Goal: Use online tool/utility: Utilize a website feature to perform a specific function

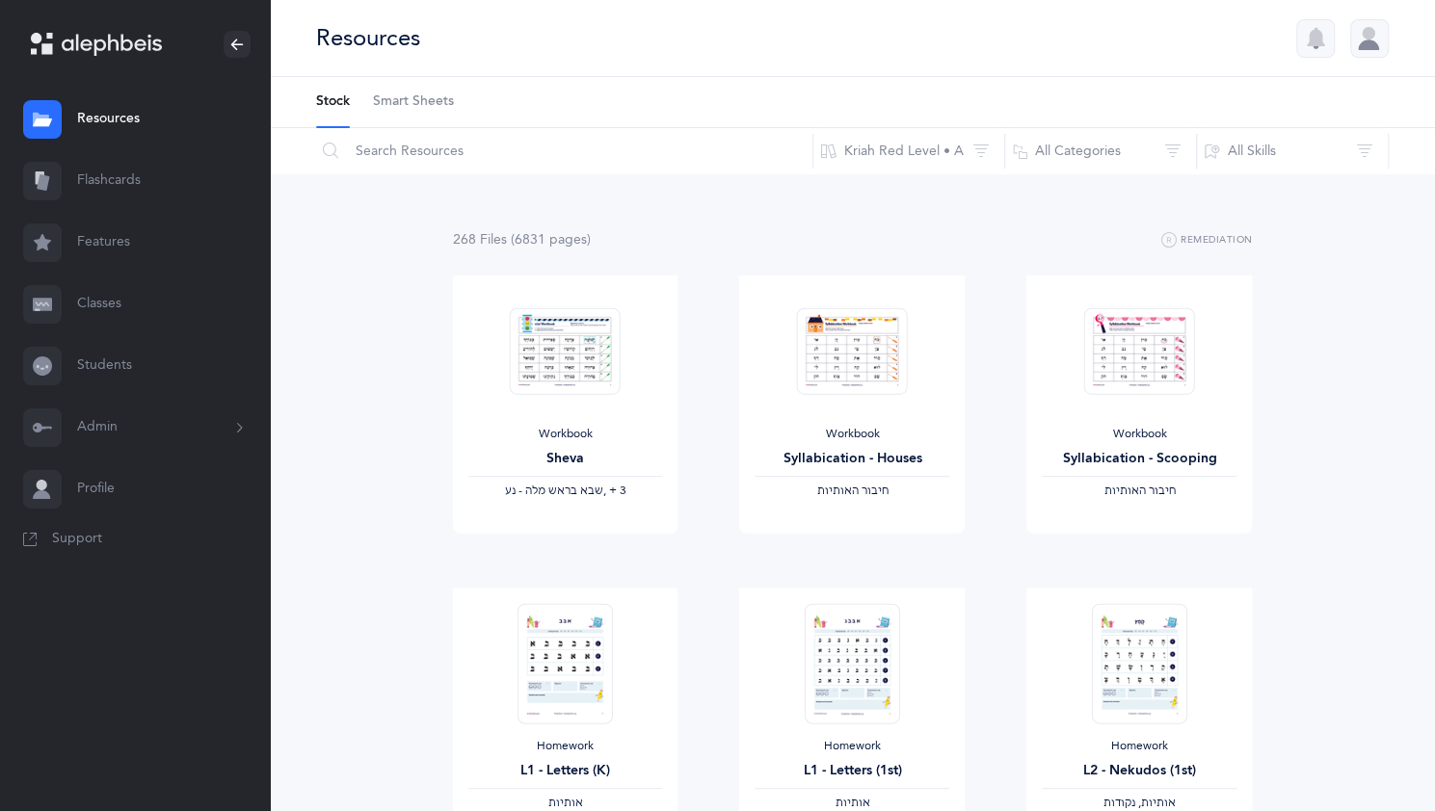
click at [125, 178] on link "Flashcards" at bounding box center [135, 181] width 270 height 62
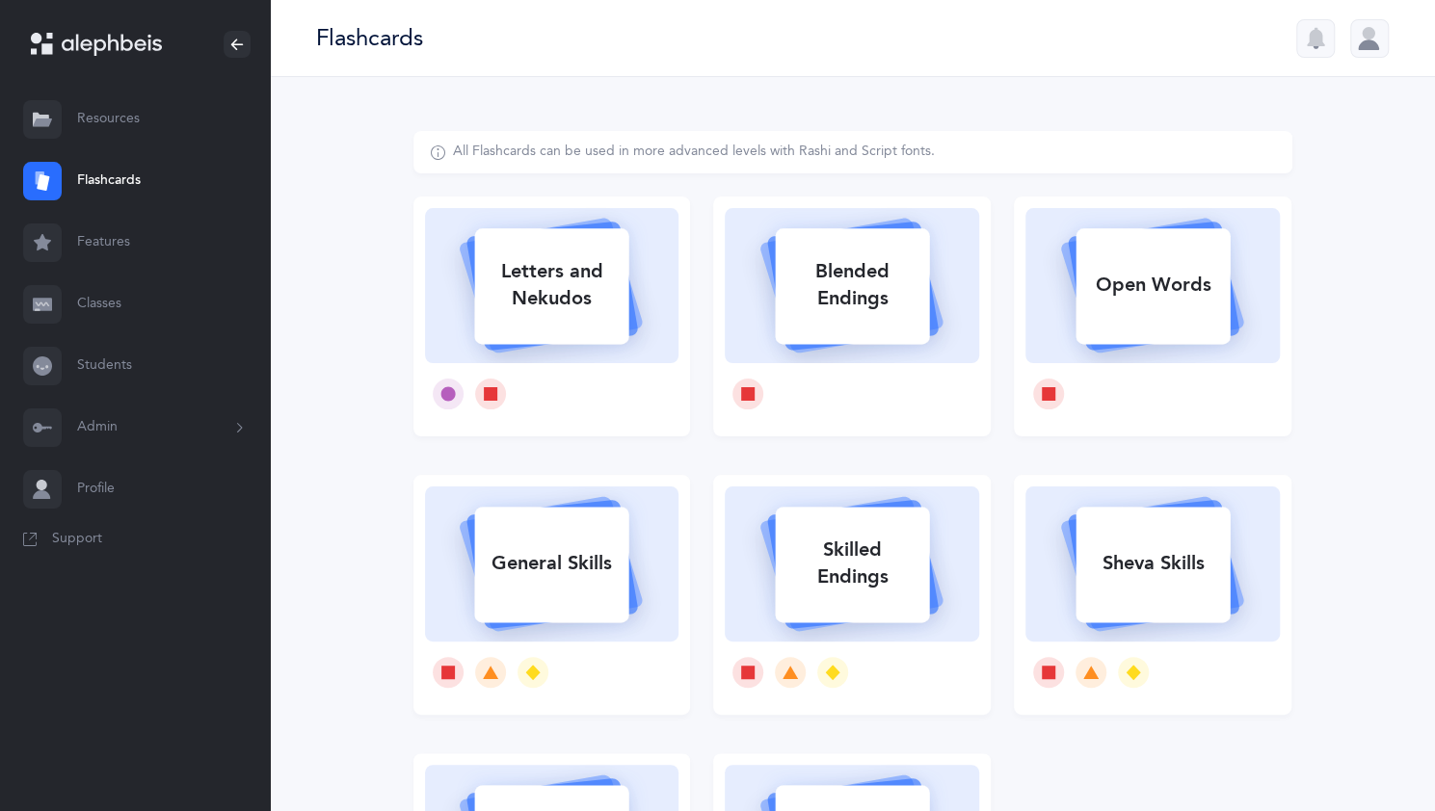
click at [624, 317] on div "Letters and Nekudos" at bounding box center [551, 285] width 154 height 77
select select
select select "single"
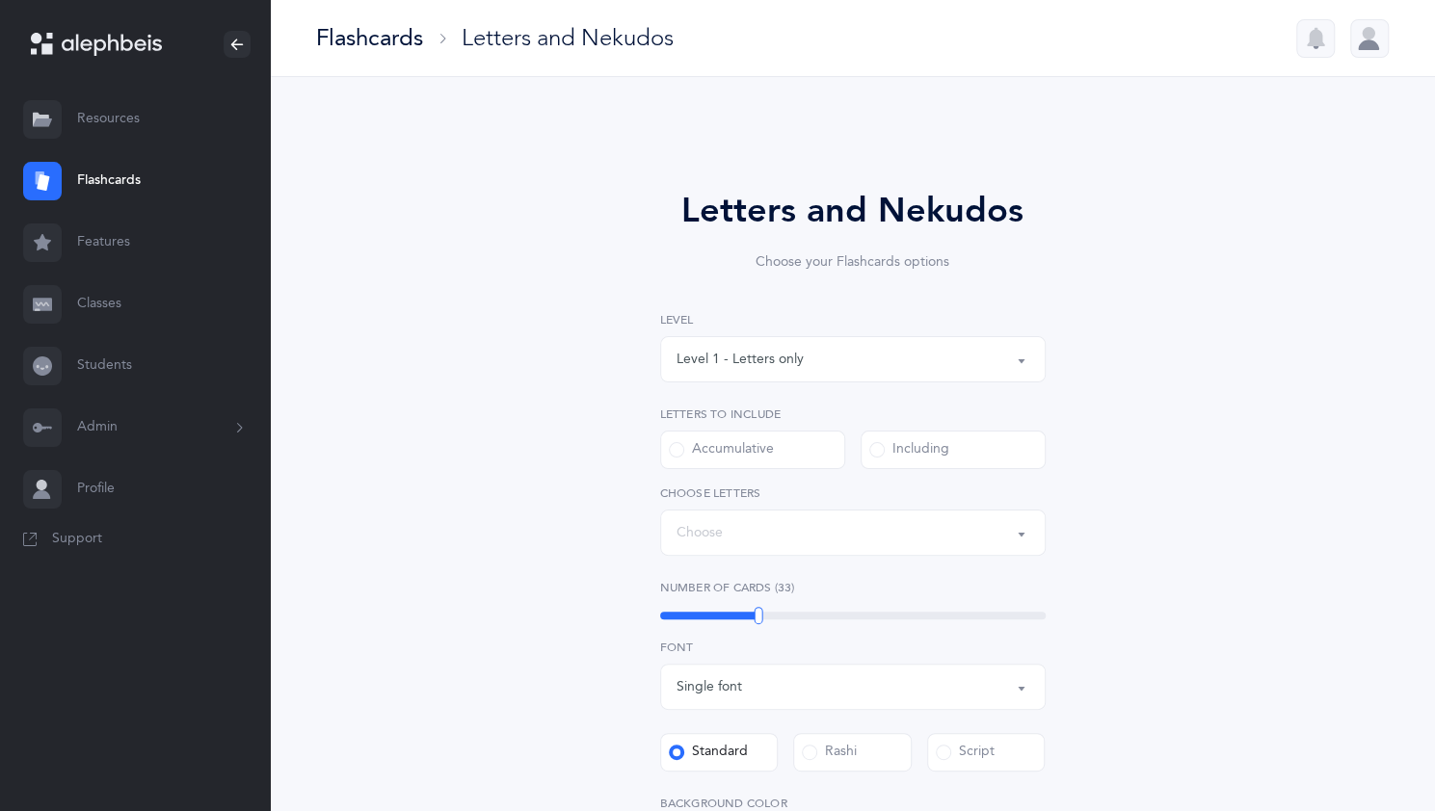
select select "27"
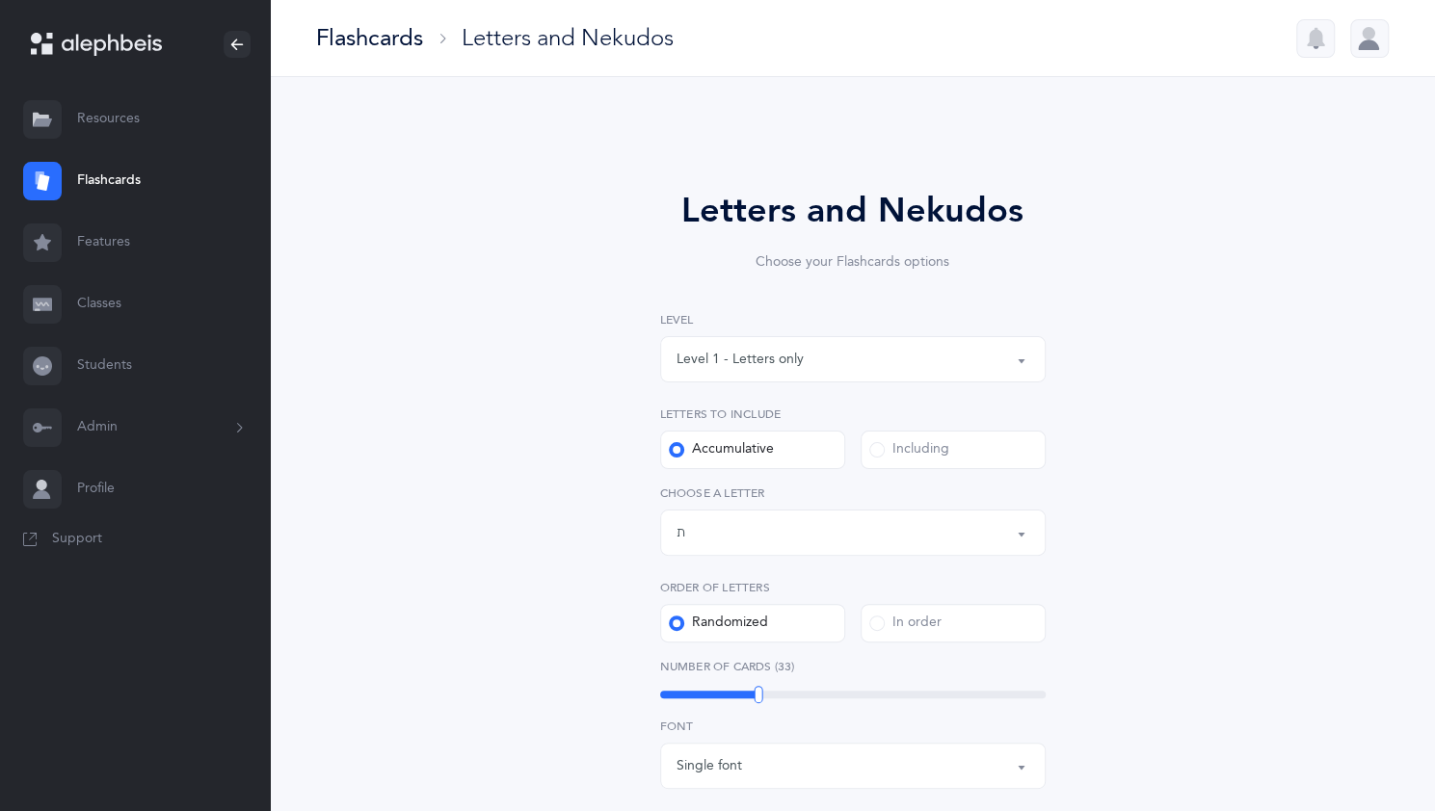
click at [1020, 354] on button "Level 1 - Letters only" at bounding box center [852, 359] width 385 height 46
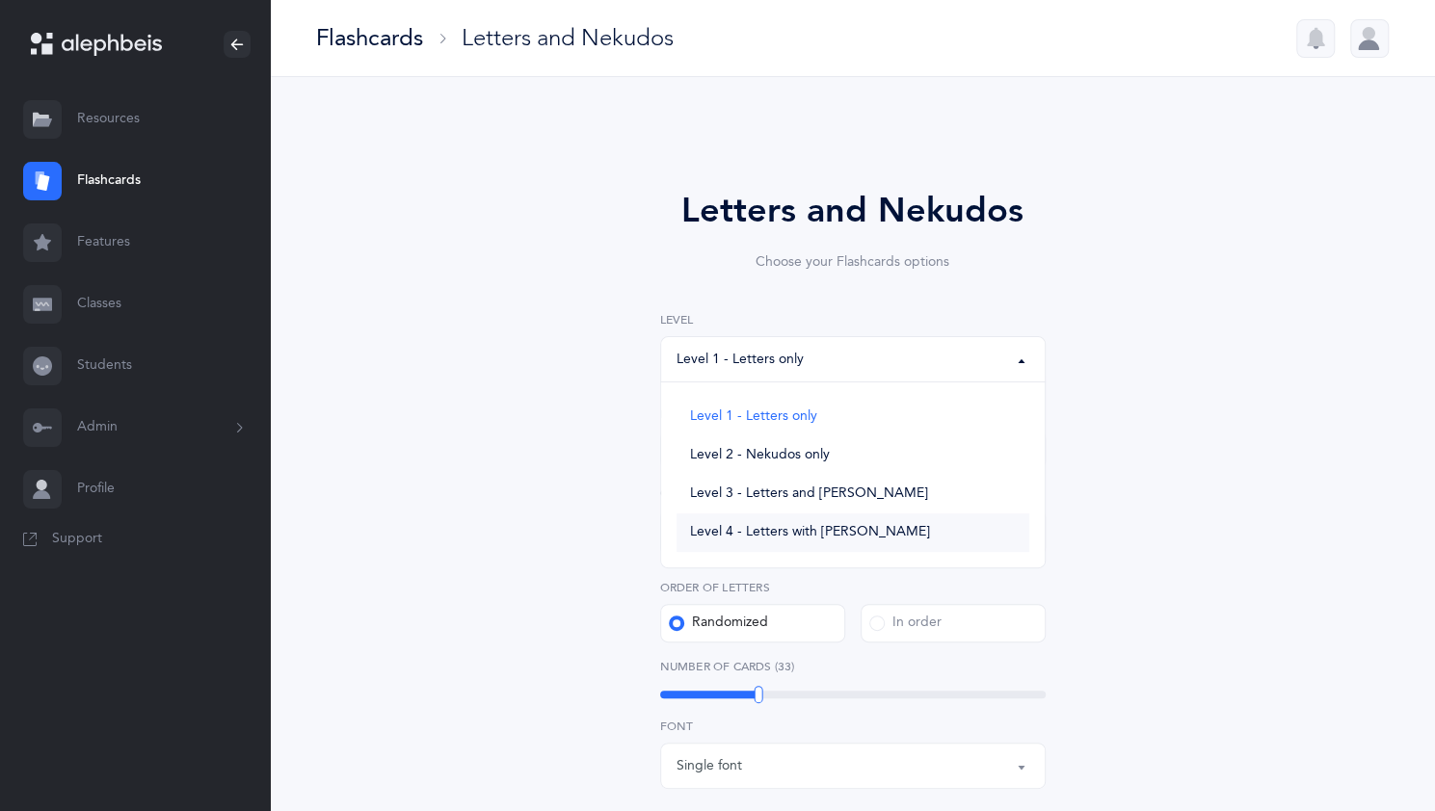
click at [841, 524] on span "Level 4 - Letters with [PERSON_NAME]" at bounding box center [810, 532] width 240 height 17
select select "4"
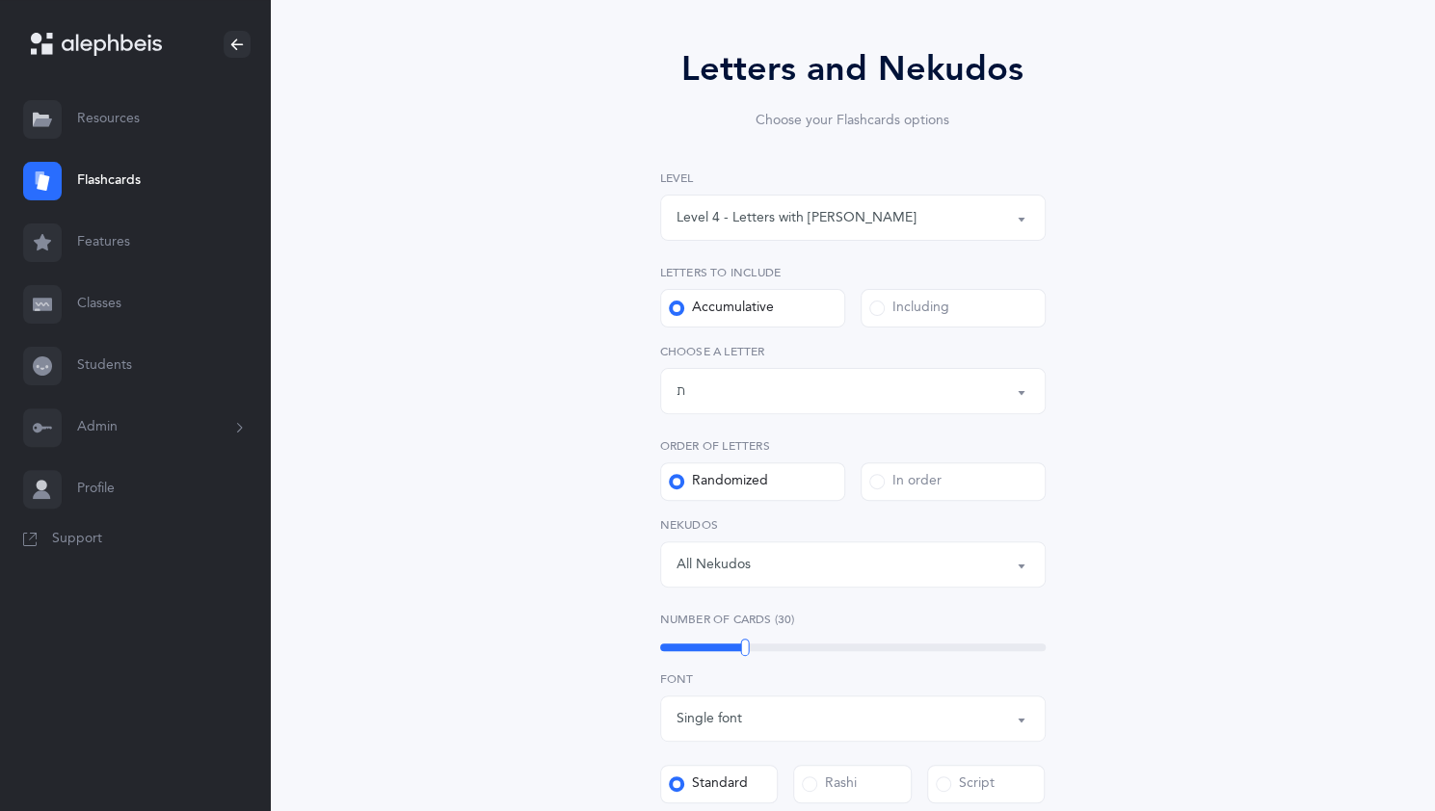
scroll to position [147, 0]
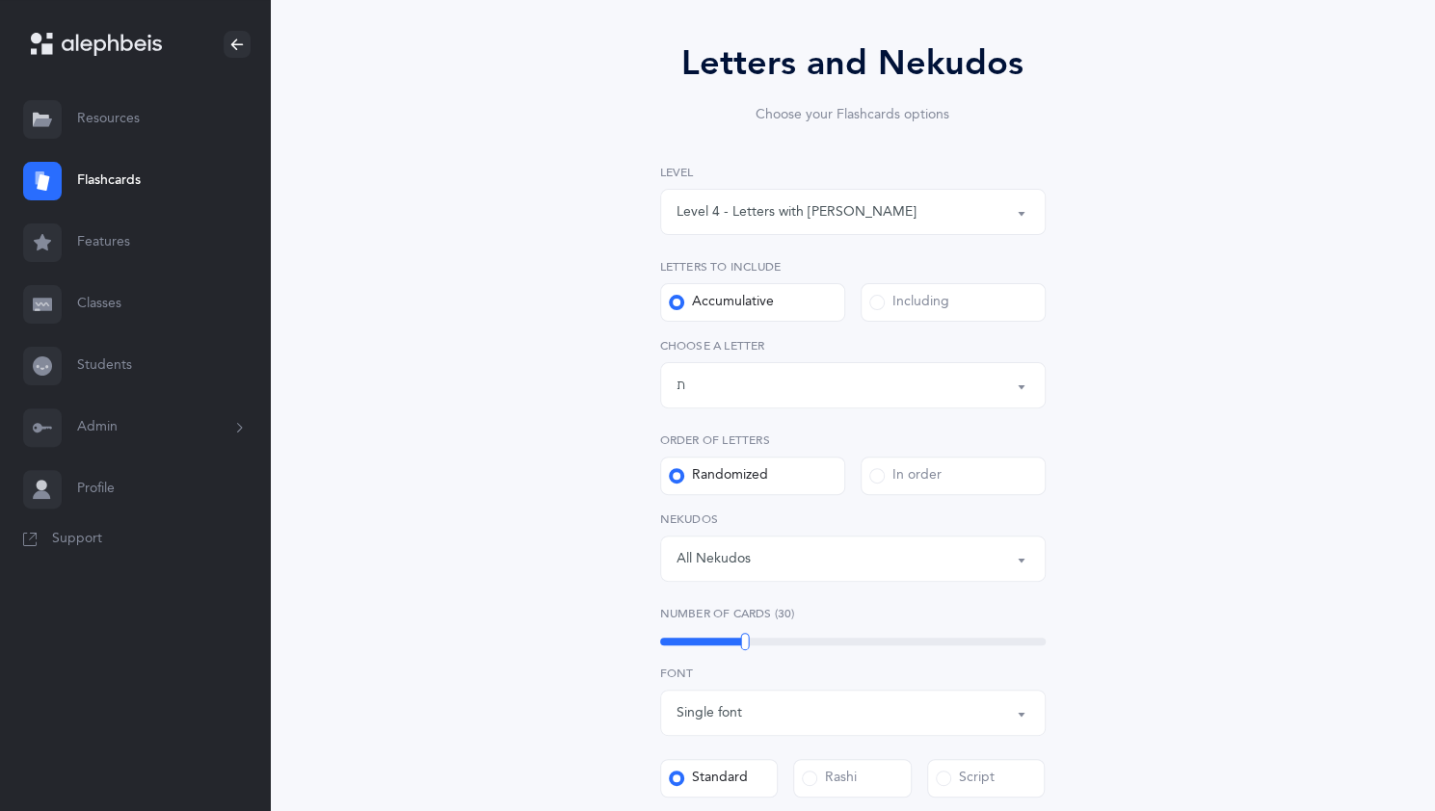
click at [1017, 388] on button "Letters up until: ת" at bounding box center [852, 385] width 385 height 46
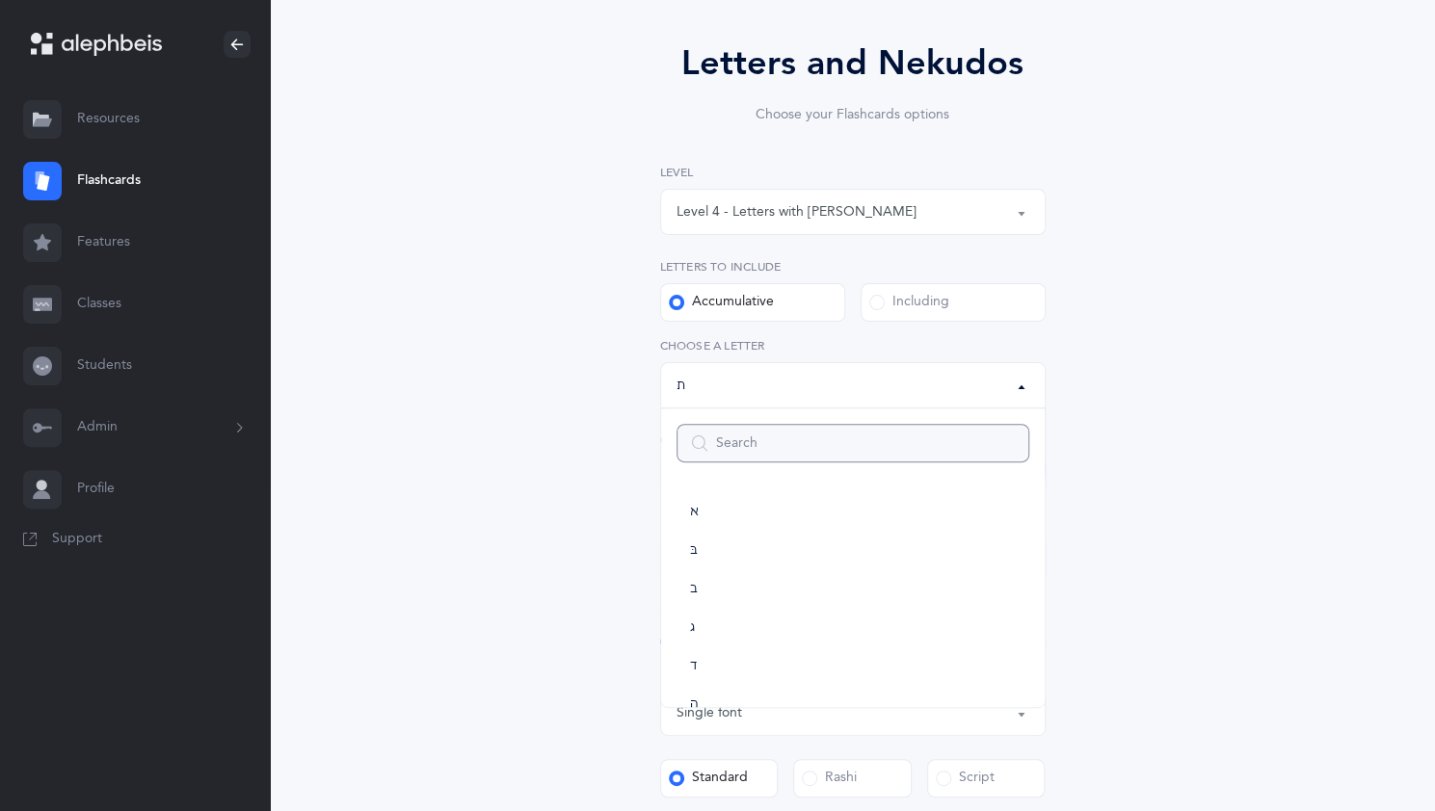
scroll to position [956, 0]
click at [753, 556] on link "שׁ" at bounding box center [852, 559] width 353 height 39
select select "86"
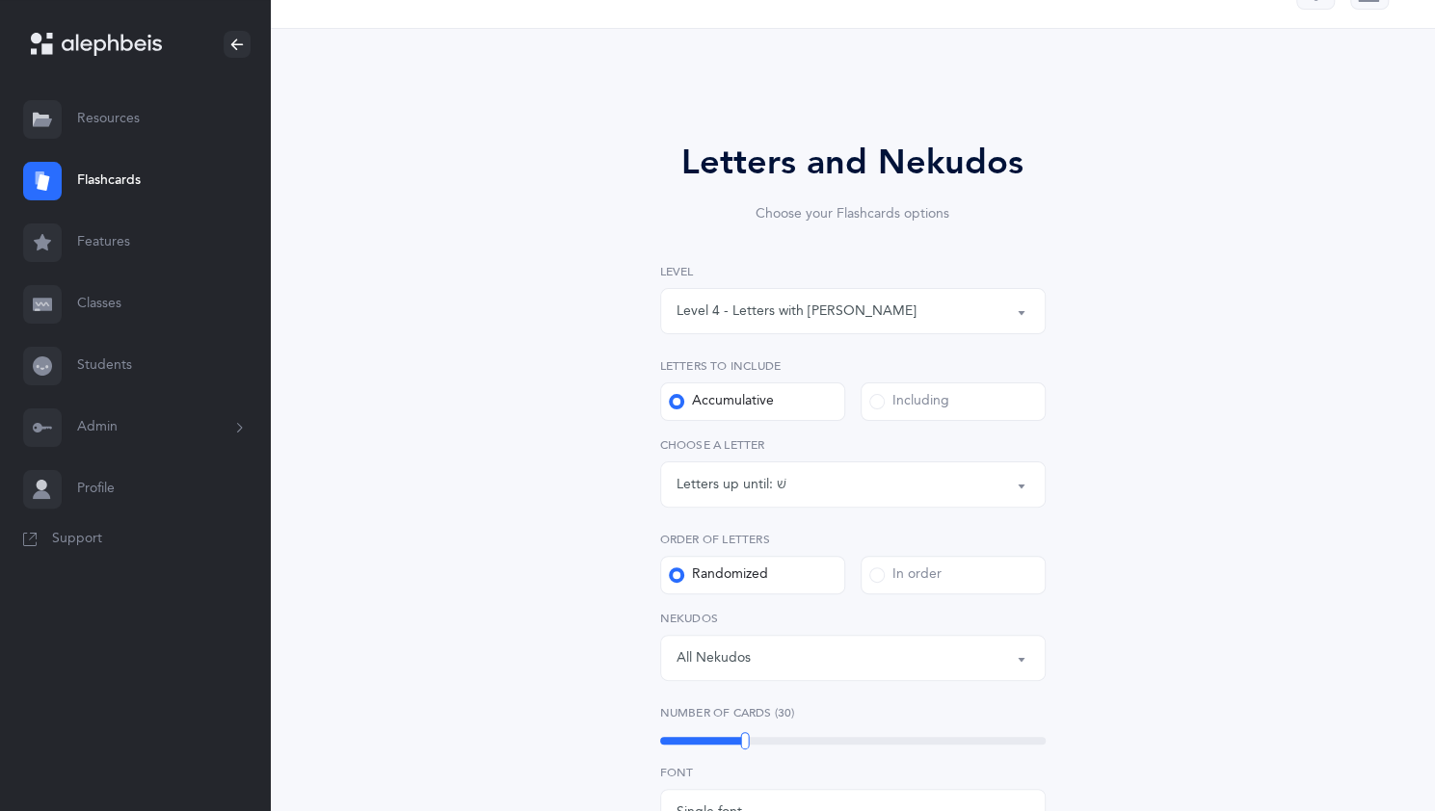
scroll to position [0, 0]
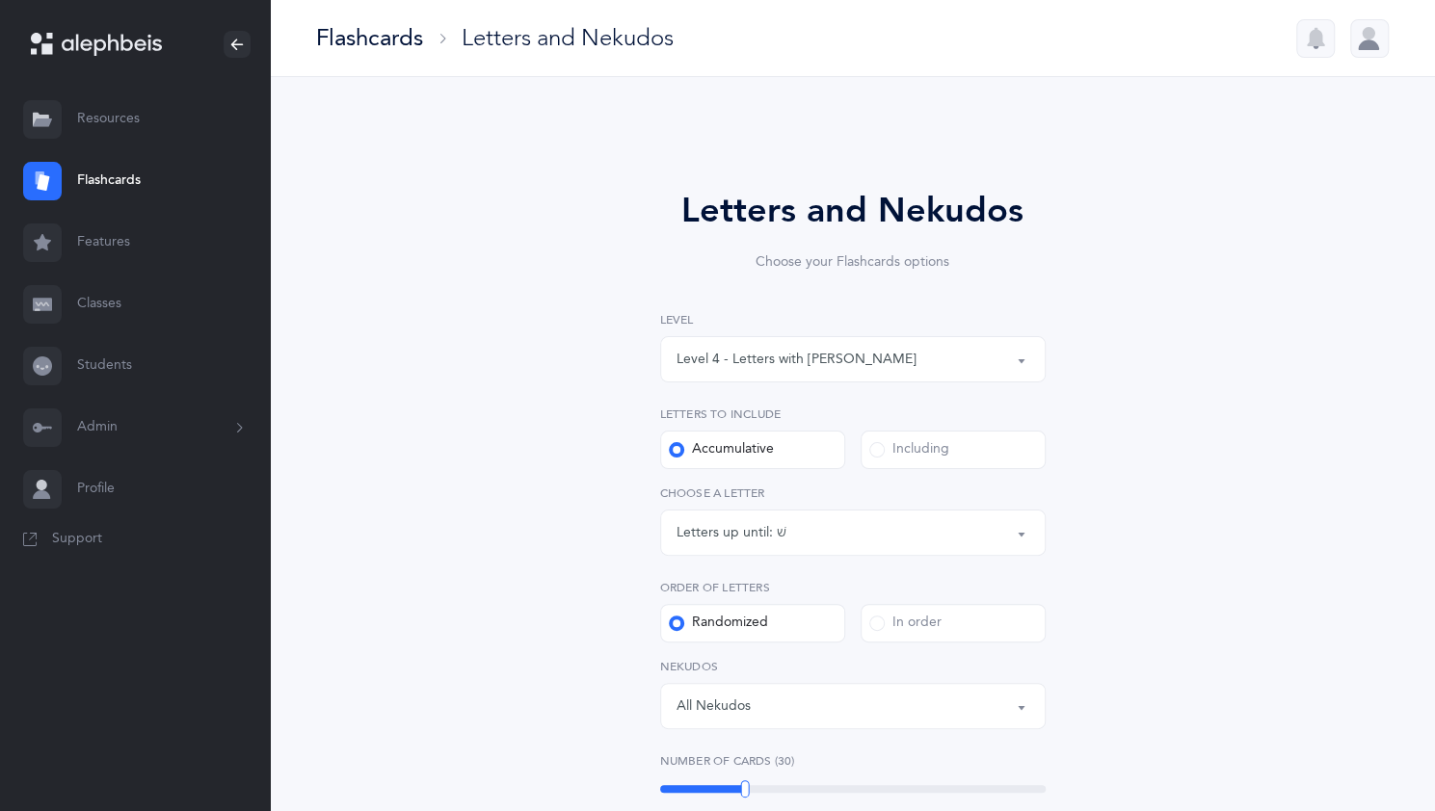
click at [1016, 364] on button "Level 4 - Letters with [PERSON_NAME]" at bounding box center [852, 359] width 385 height 46
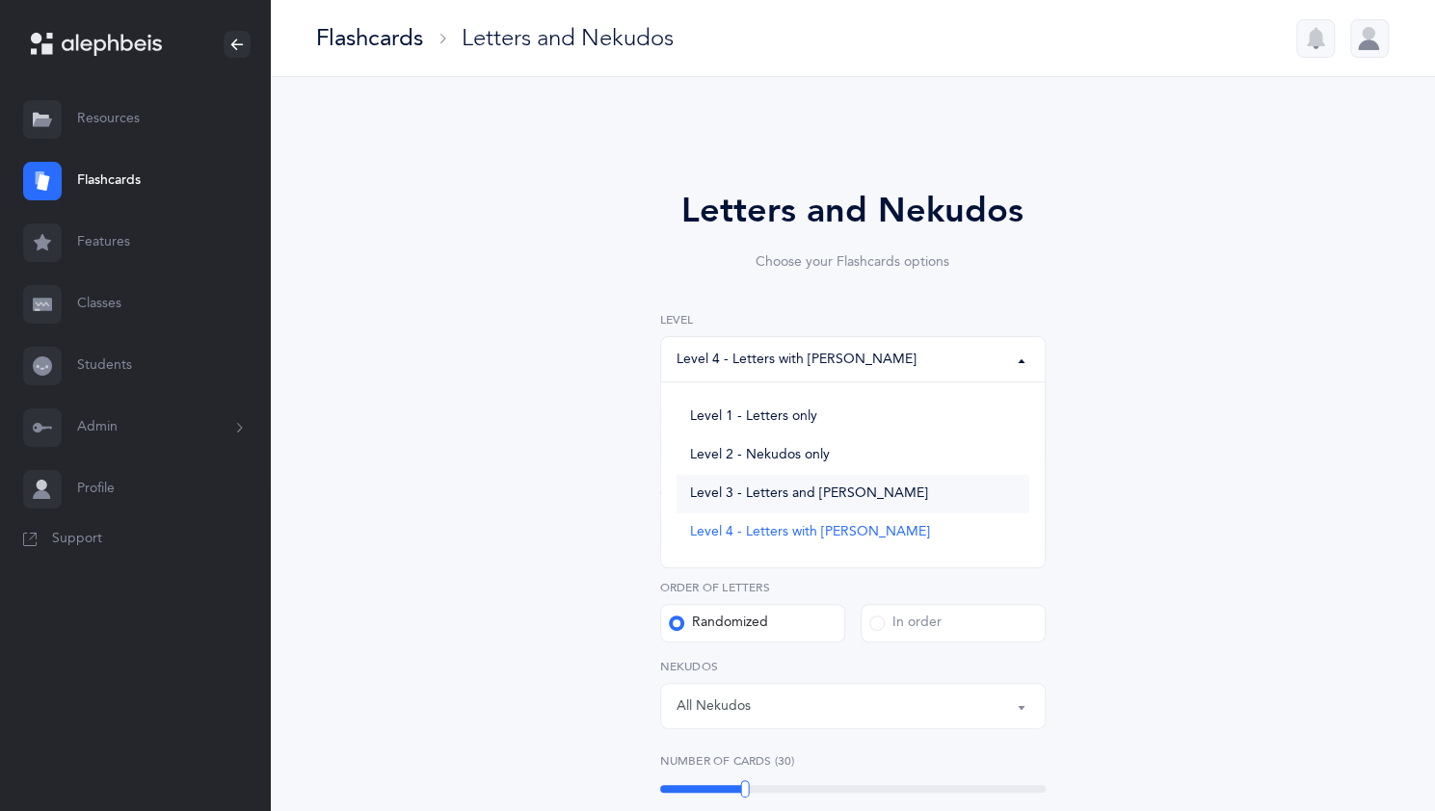
click at [853, 491] on span "Level 3 - Letters and [PERSON_NAME]" at bounding box center [809, 494] width 238 height 17
select select "3"
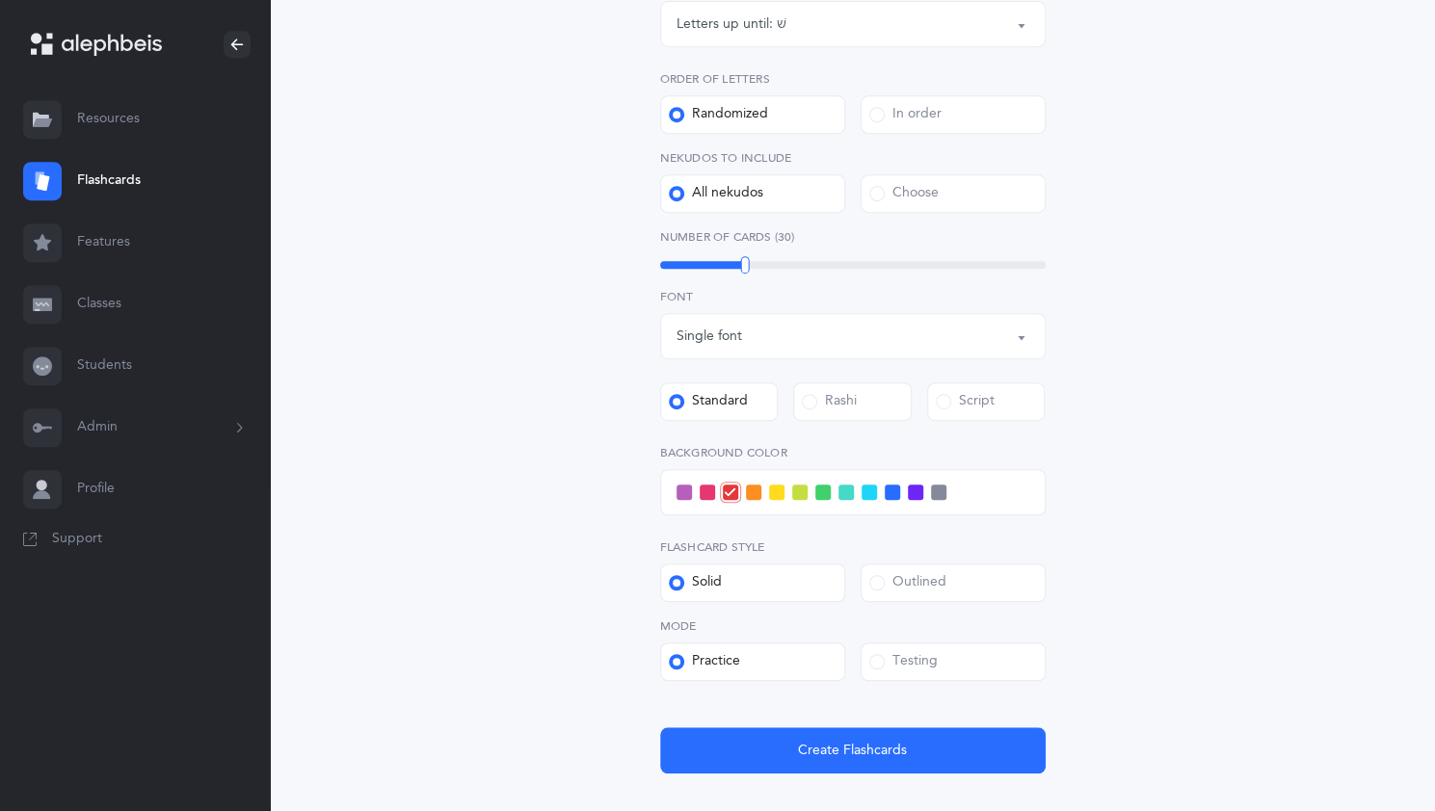
scroll to position [514, 0]
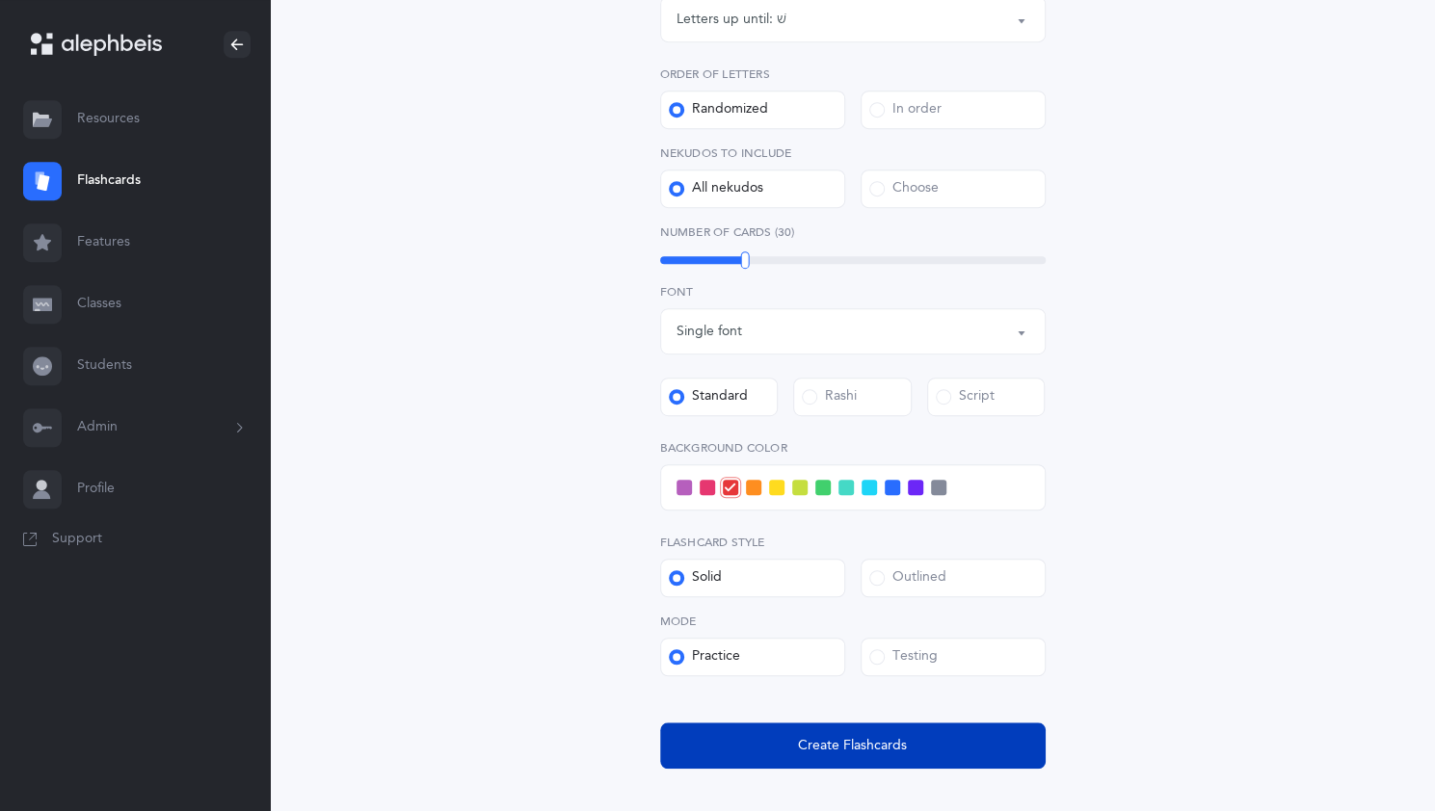
click at [775, 756] on button "Create Flashcards" at bounding box center [852, 746] width 385 height 46
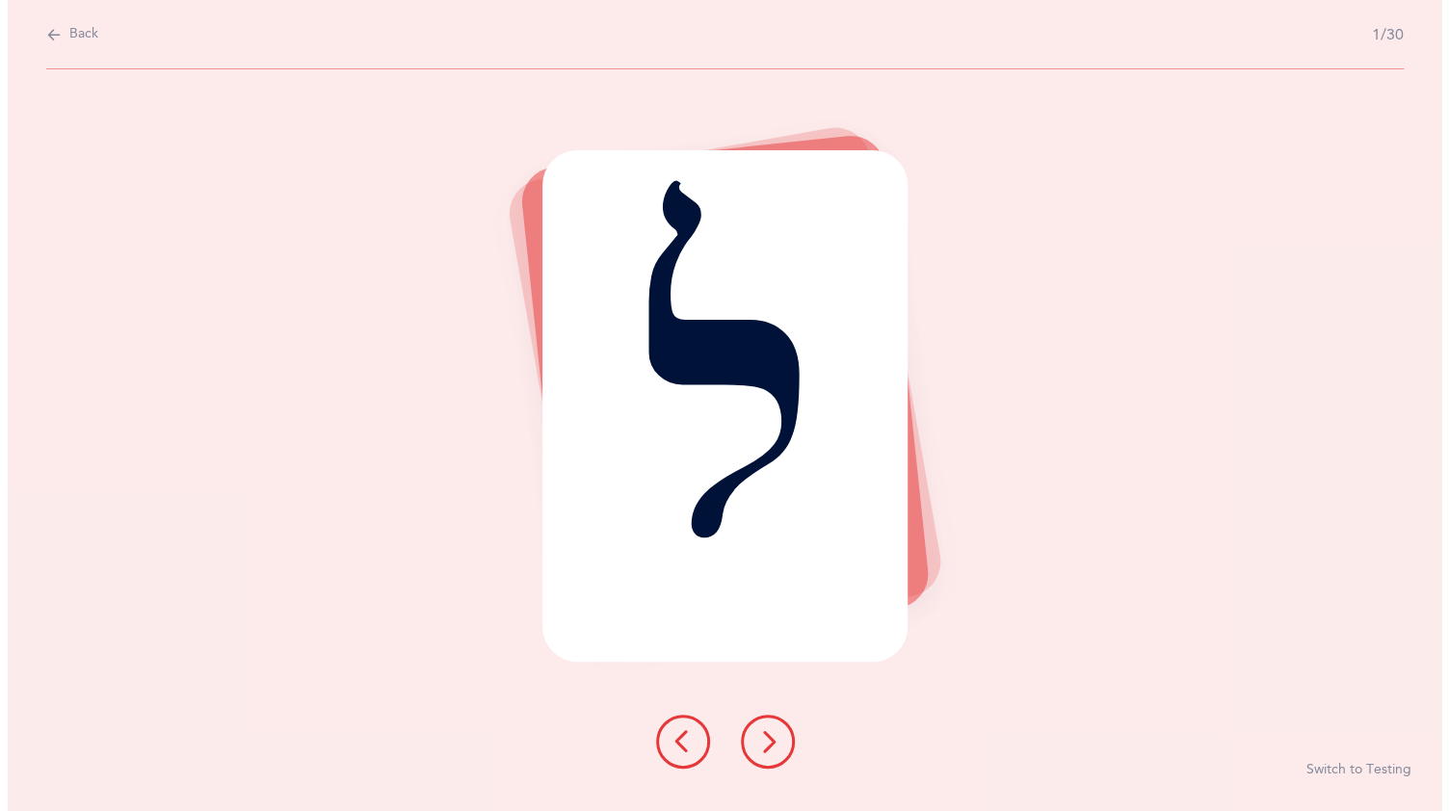
scroll to position [0, 0]
click at [779, 728] on button at bounding box center [767, 742] width 54 height 54
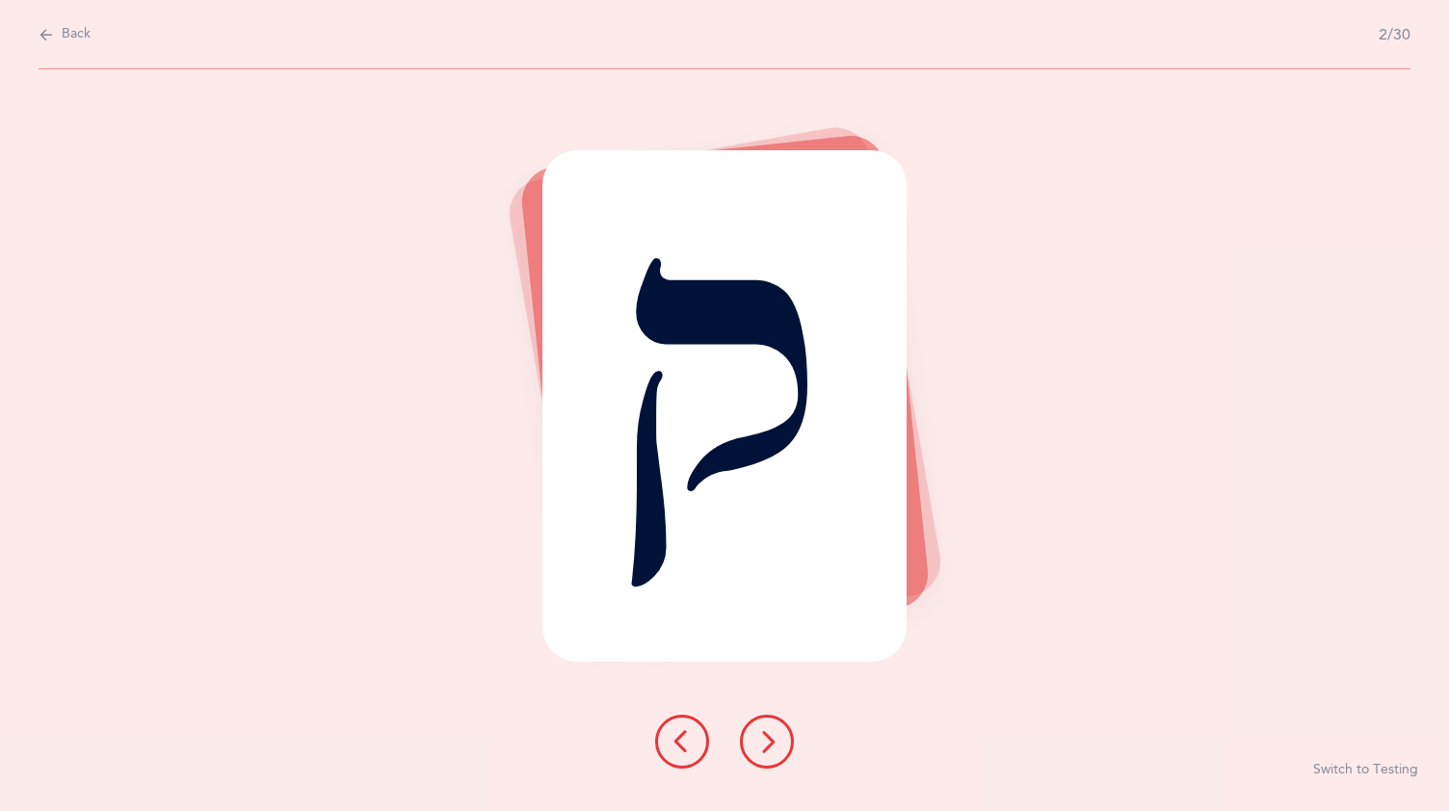
click at [775, 725] on button at bounding box center [767, 742] width 54 height 54
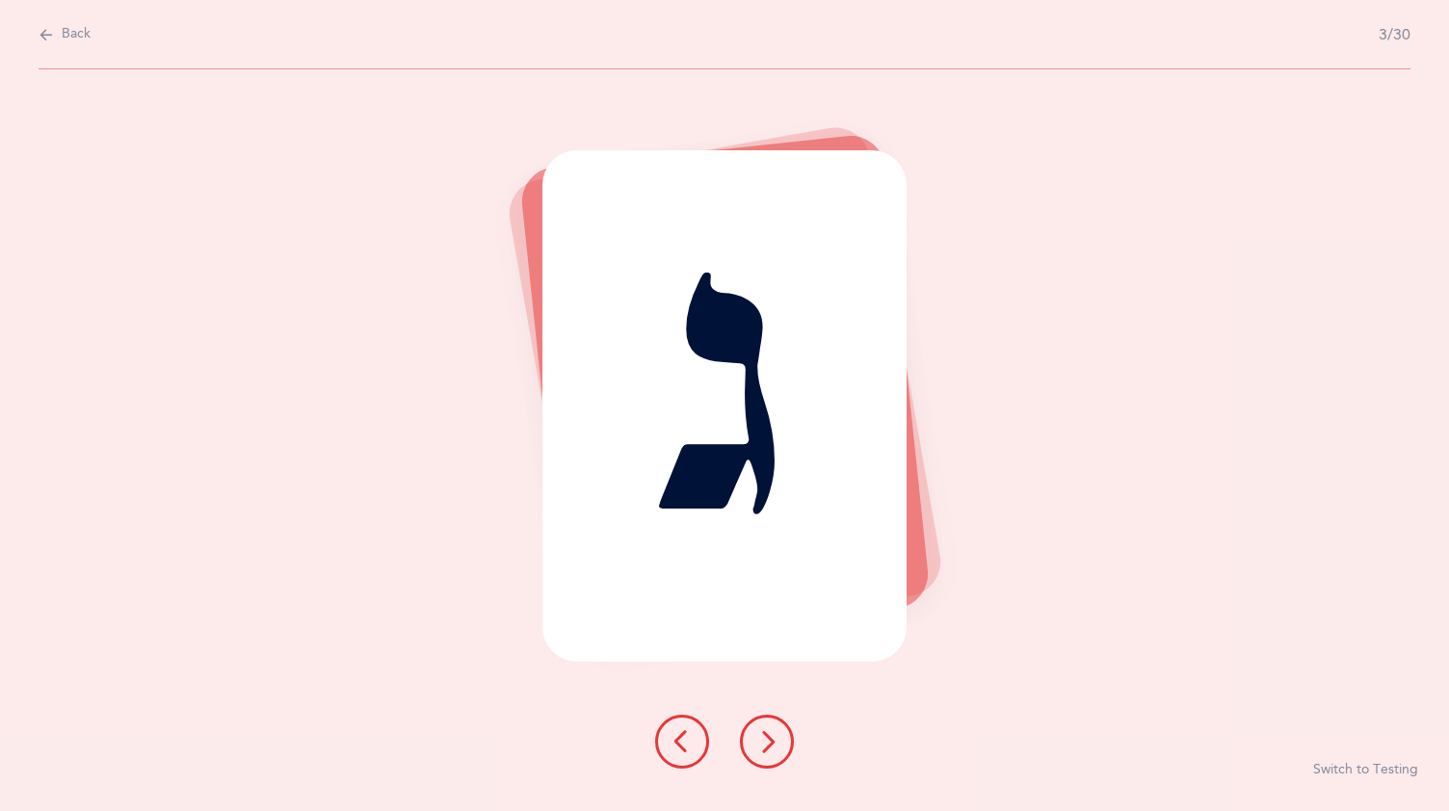
click at [771, 734] on icon at bounding box center [766, 741] width 23 height 23
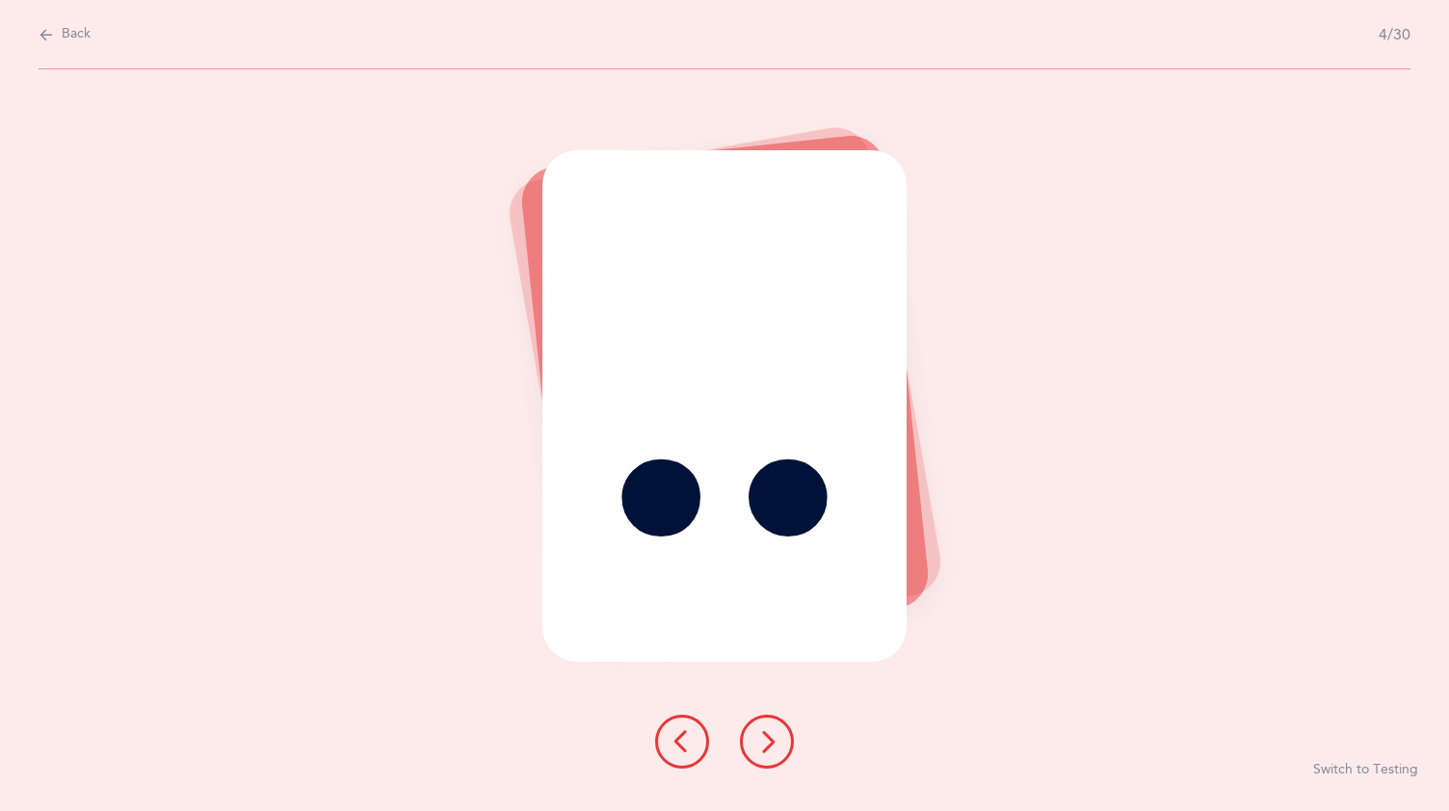
click at [767, 736] on icon at bounding box center [766, 741] width 23 height 23
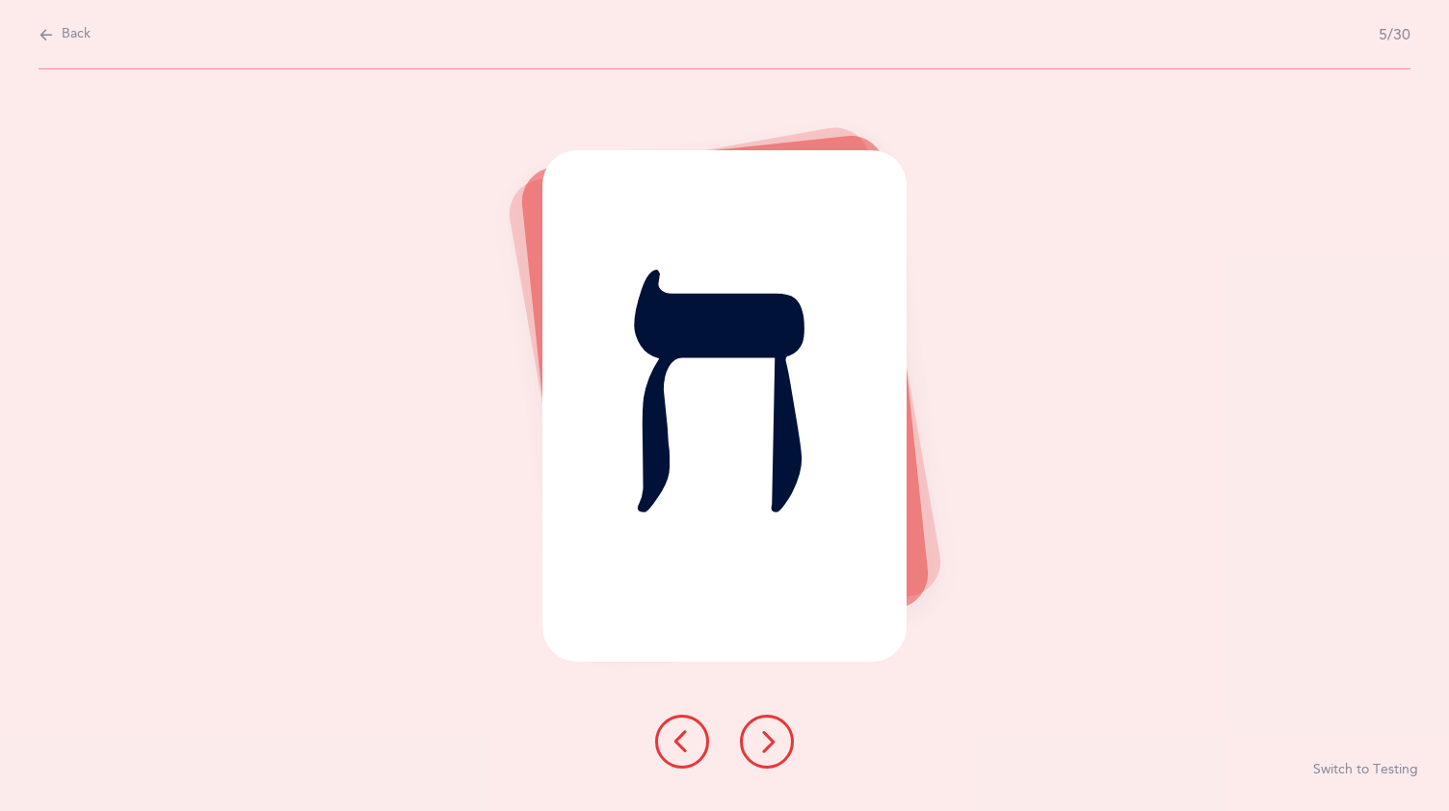
click at [771, 728] on button at bounding box center [767, 742] width 54 height 54
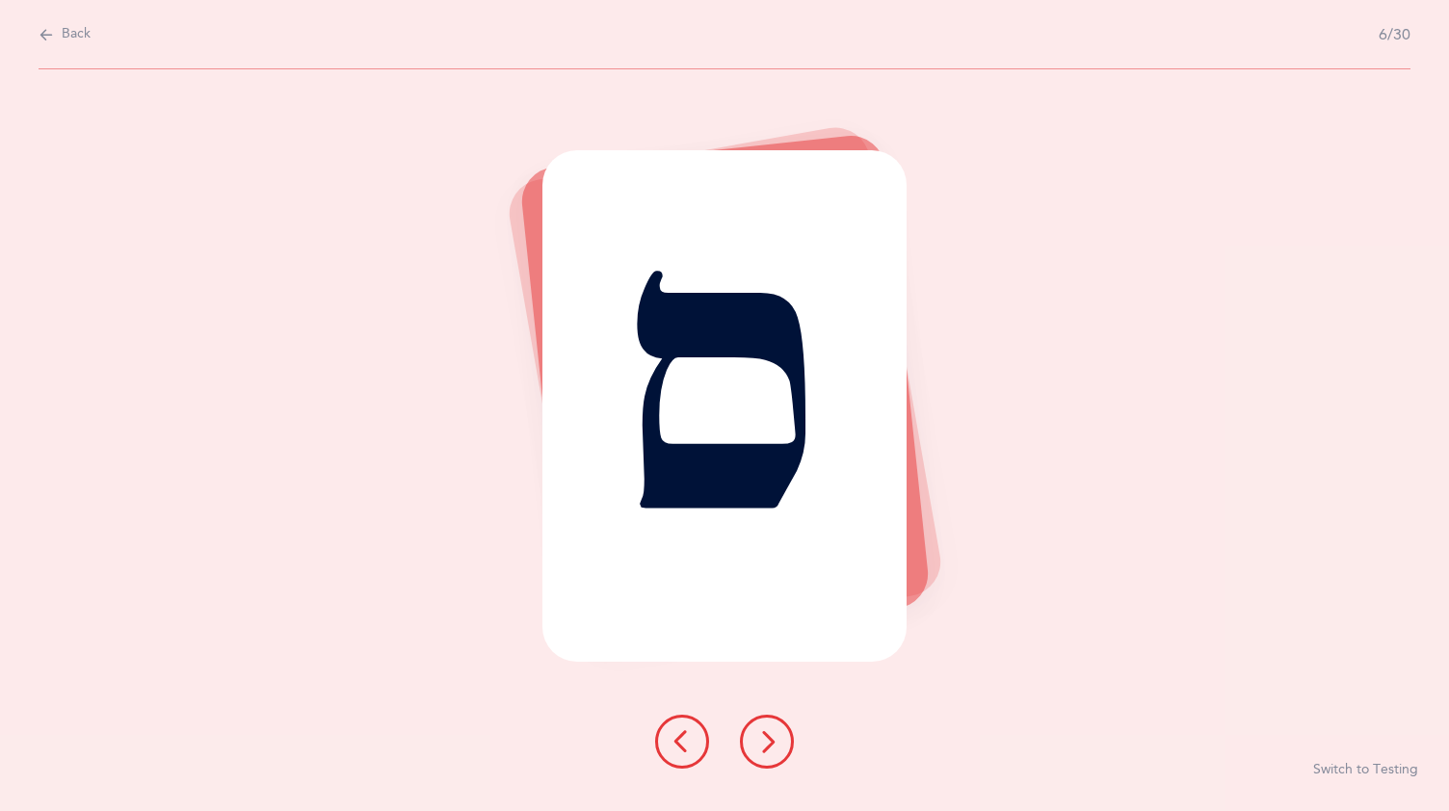
click at [770, 728] on button at bounding box center [767, 742] width 54 height 54
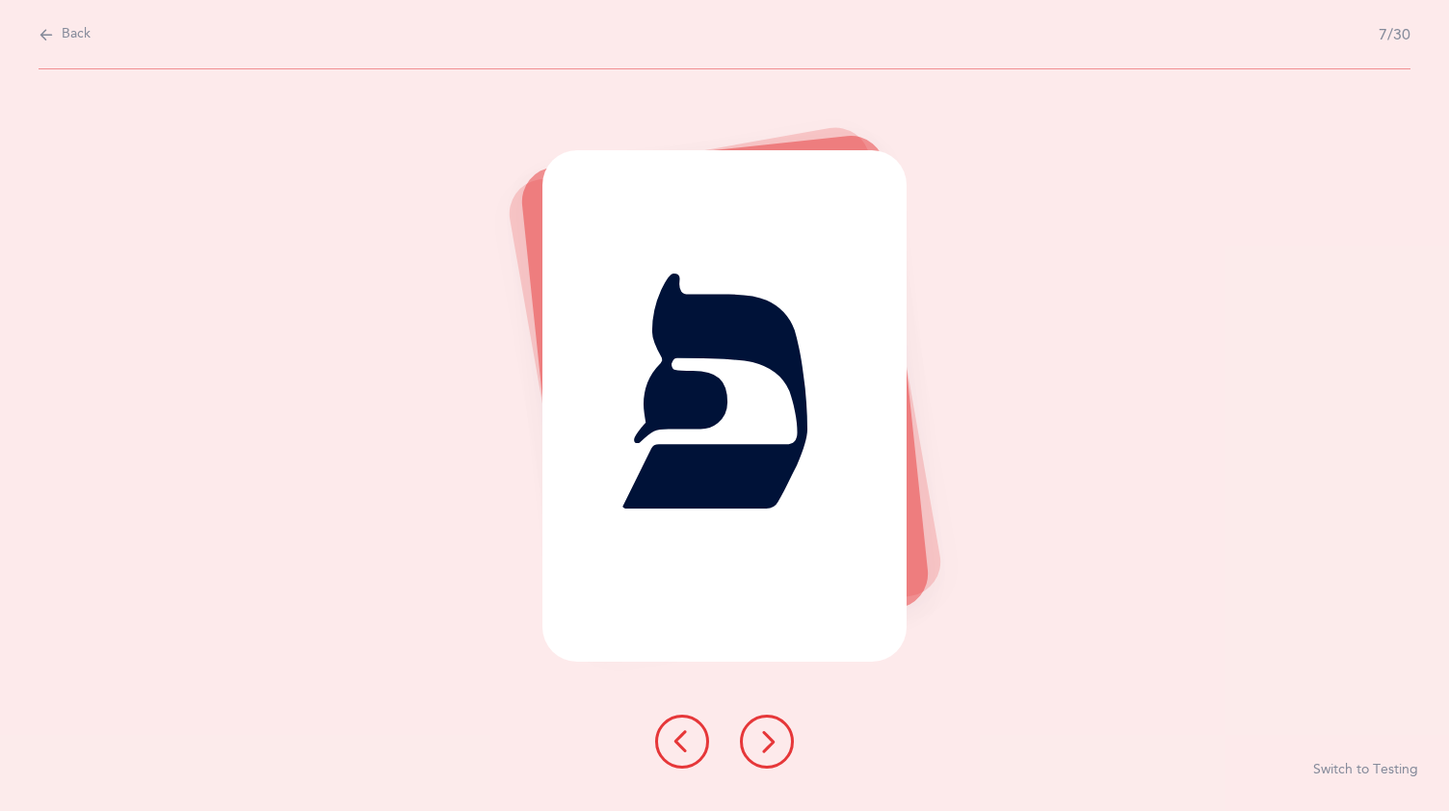
click at [780, 725] on button at bounding box center [767, 742] width 54 height 54
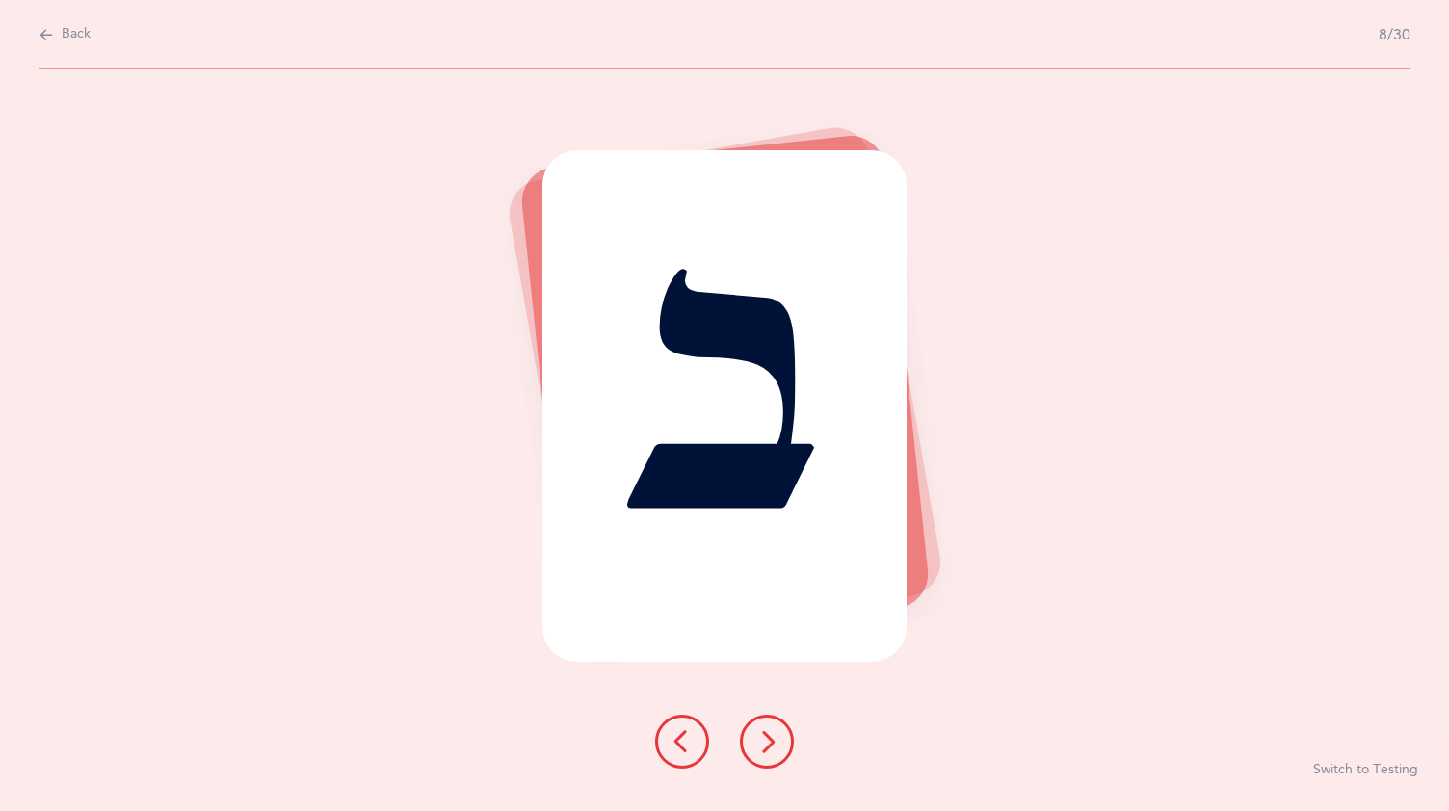
click at [777, 728] on button at bounding box center [767, 742] width 54 height 54
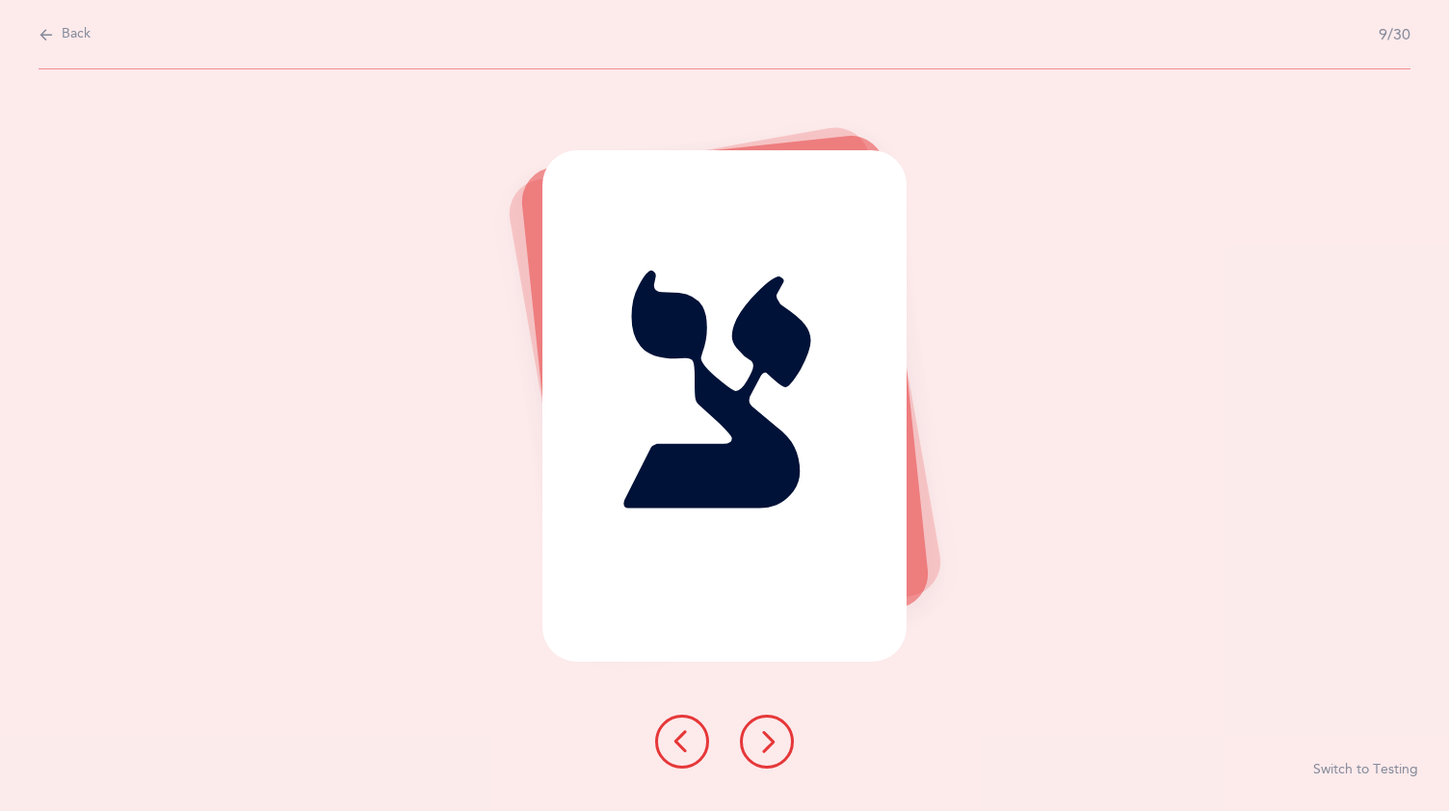
click at [761, 728] on button at bounding box center [767, 742] width 54 height 54
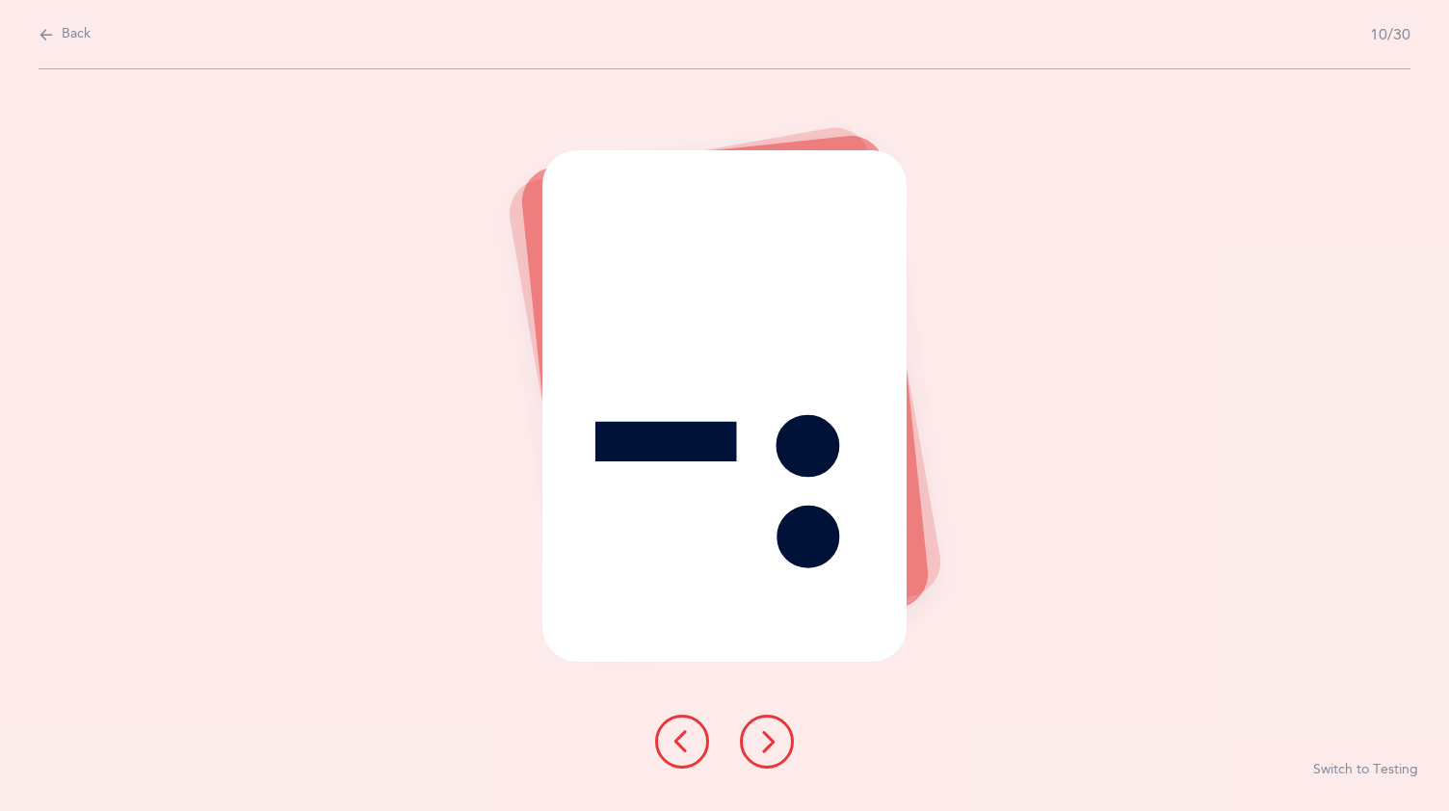
click at [763, 734] on icon at bounding box center [766, 741] width 23 height 23
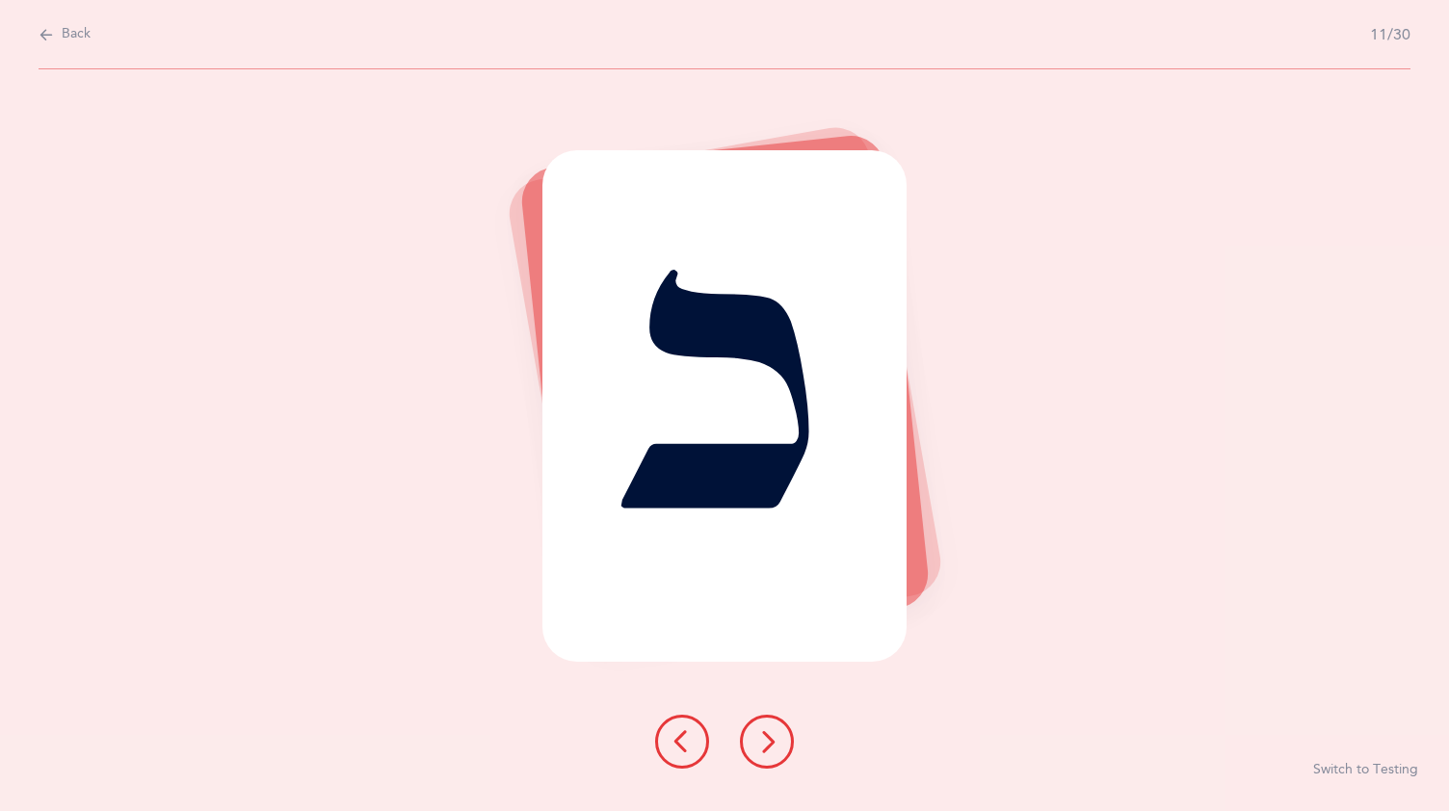
click at [779, 726] on button at bounding box center [767, 742] width 54 height 54
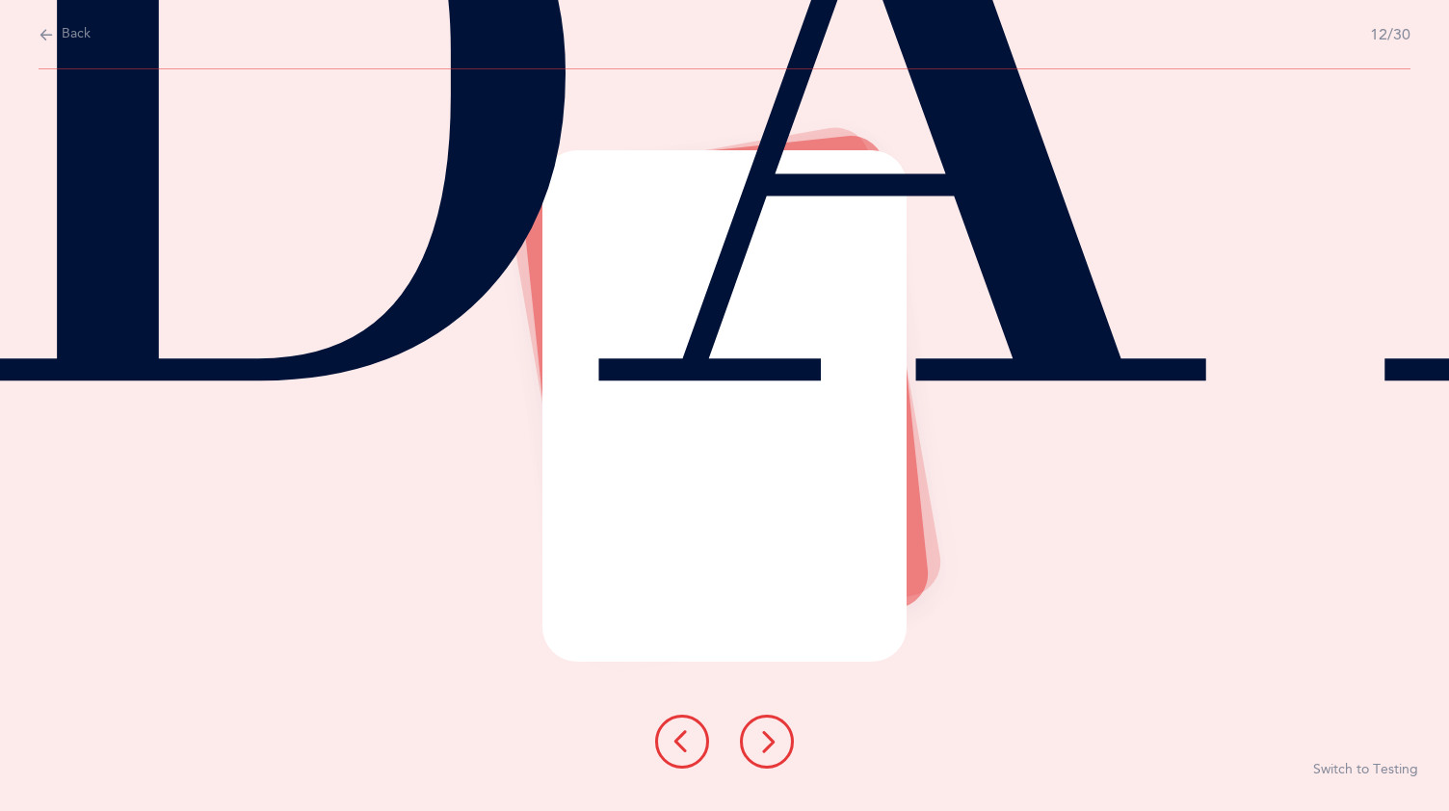
click at [775, 721] on button at bounding box center [767, 742] width 54 height 54
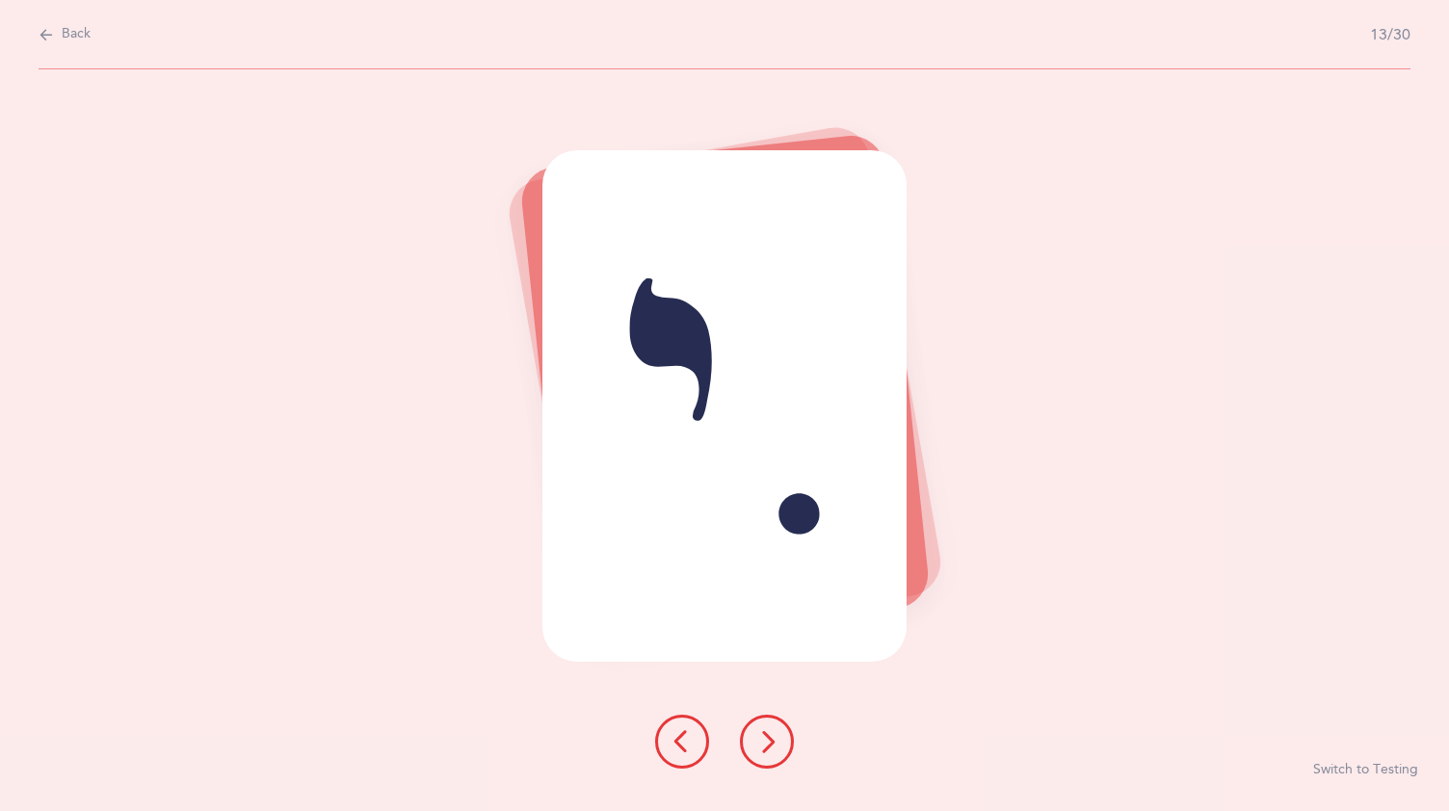
click at [772, 721] on button at bounding box center [767, 742] width 54 height 54
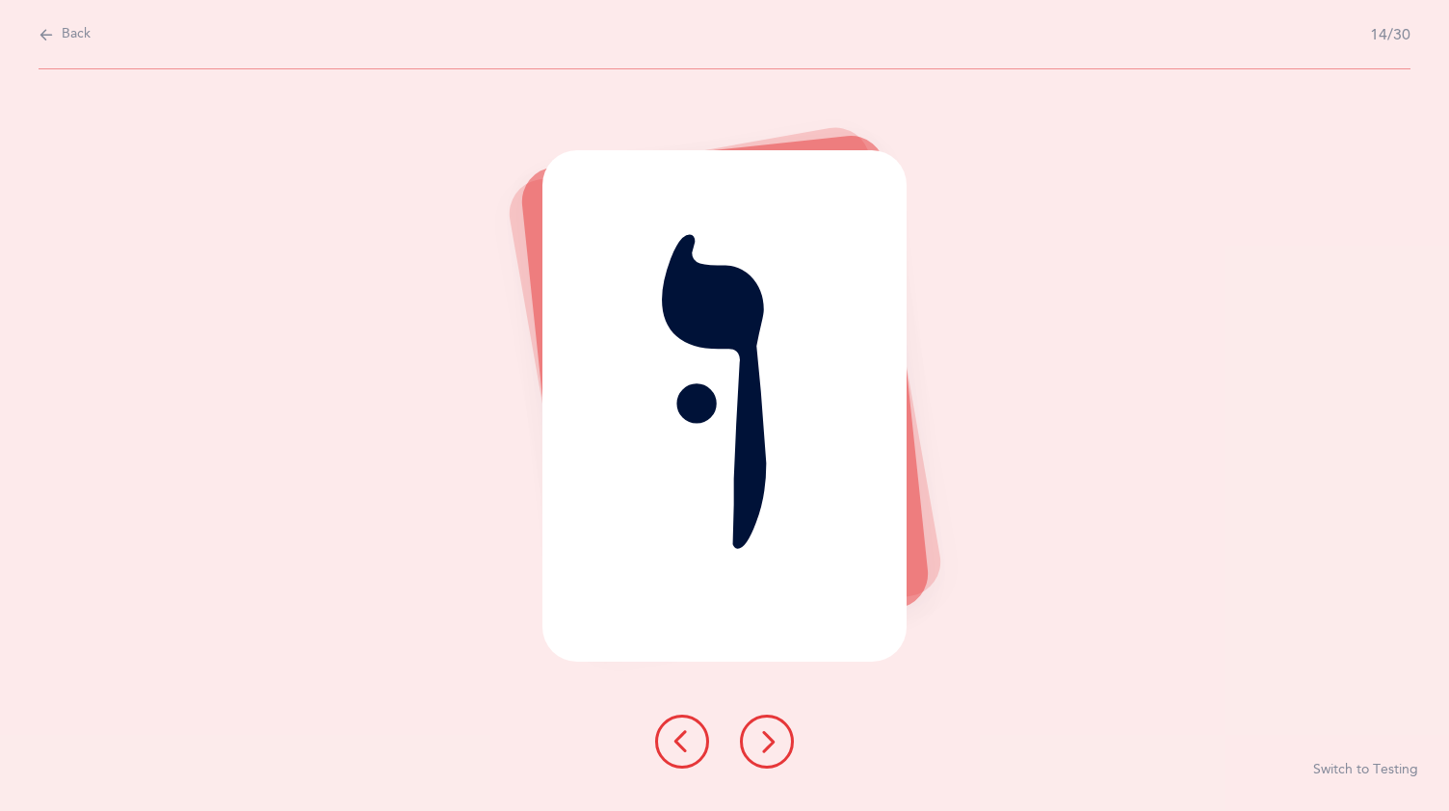
click at [777, 723] on button at bounding box center [767, 742] width 54 height 54
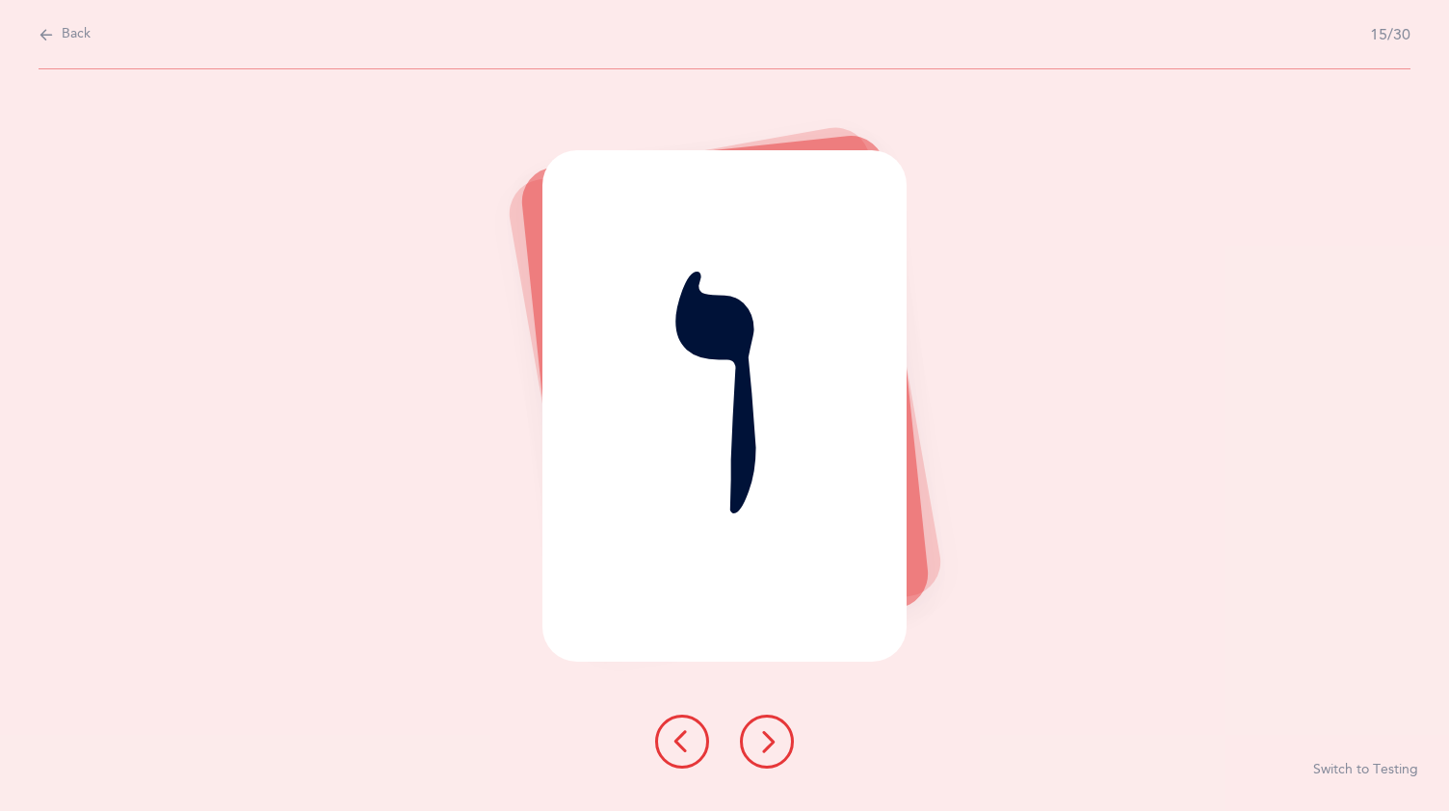
click at [777, 728] on button at bounding box center [767, 742] width 54 height 54
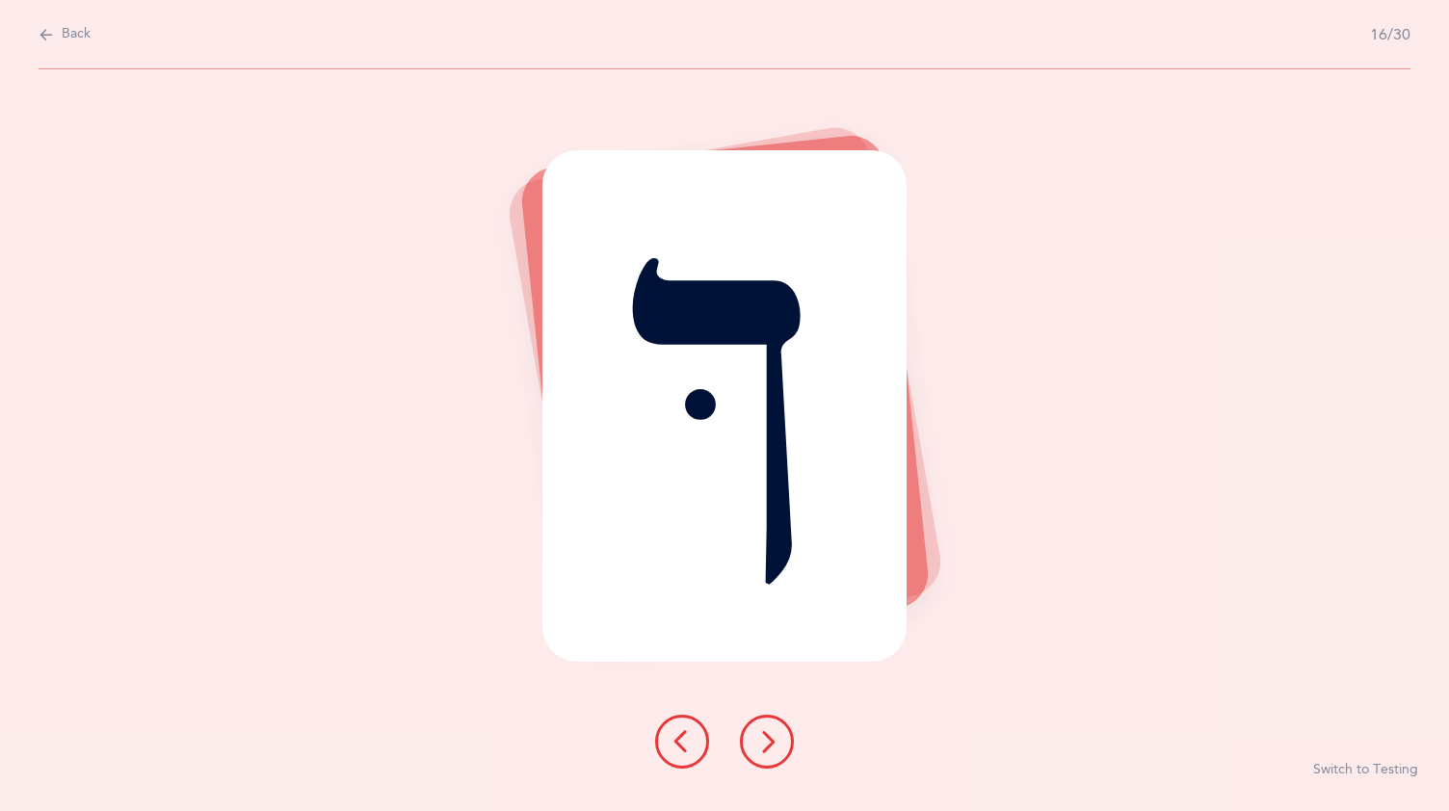
click at [779, 726] on button at bounding box center [767, 742] width 54 height 54
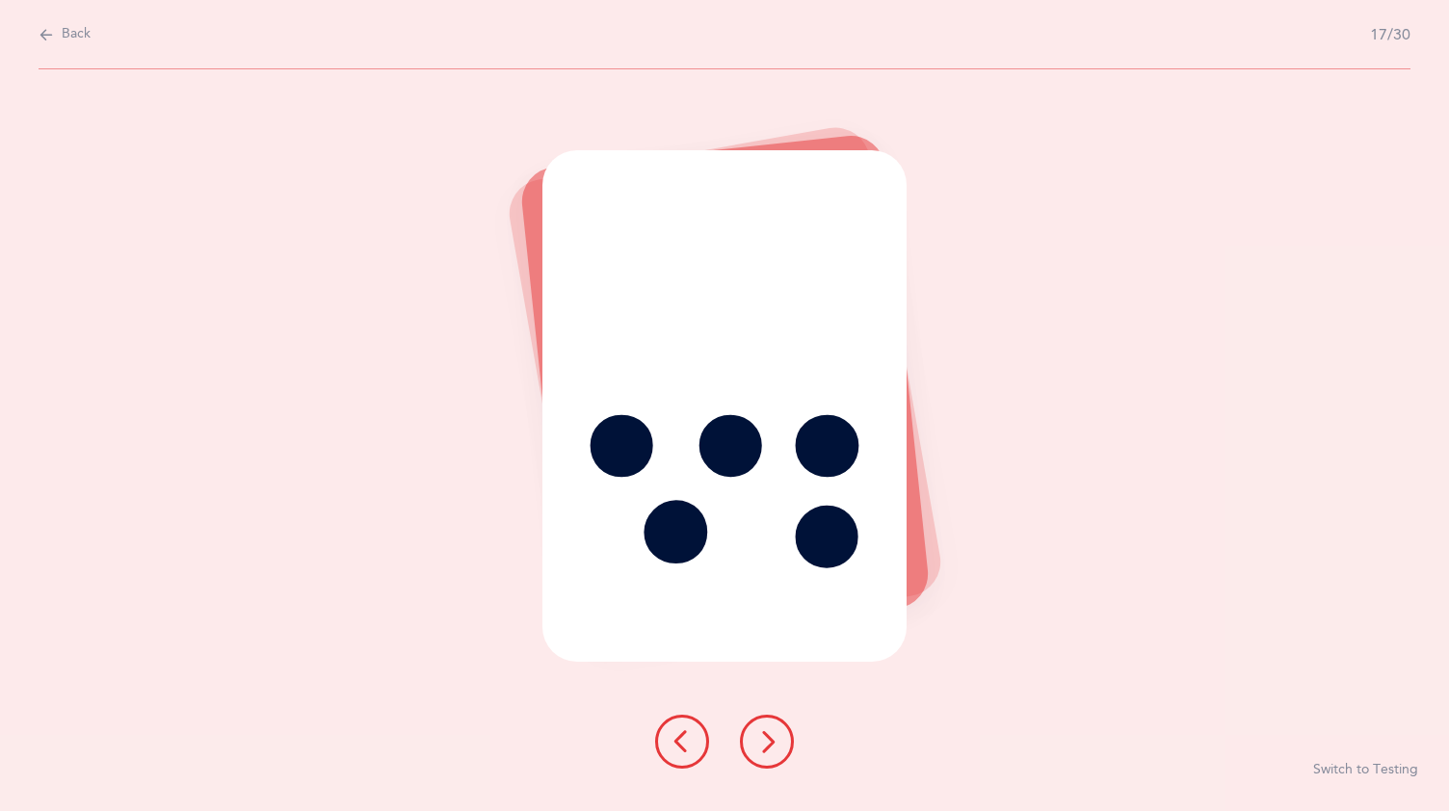
click at [774, 719] on button at bounding box center [767, 742] width 54 height 54
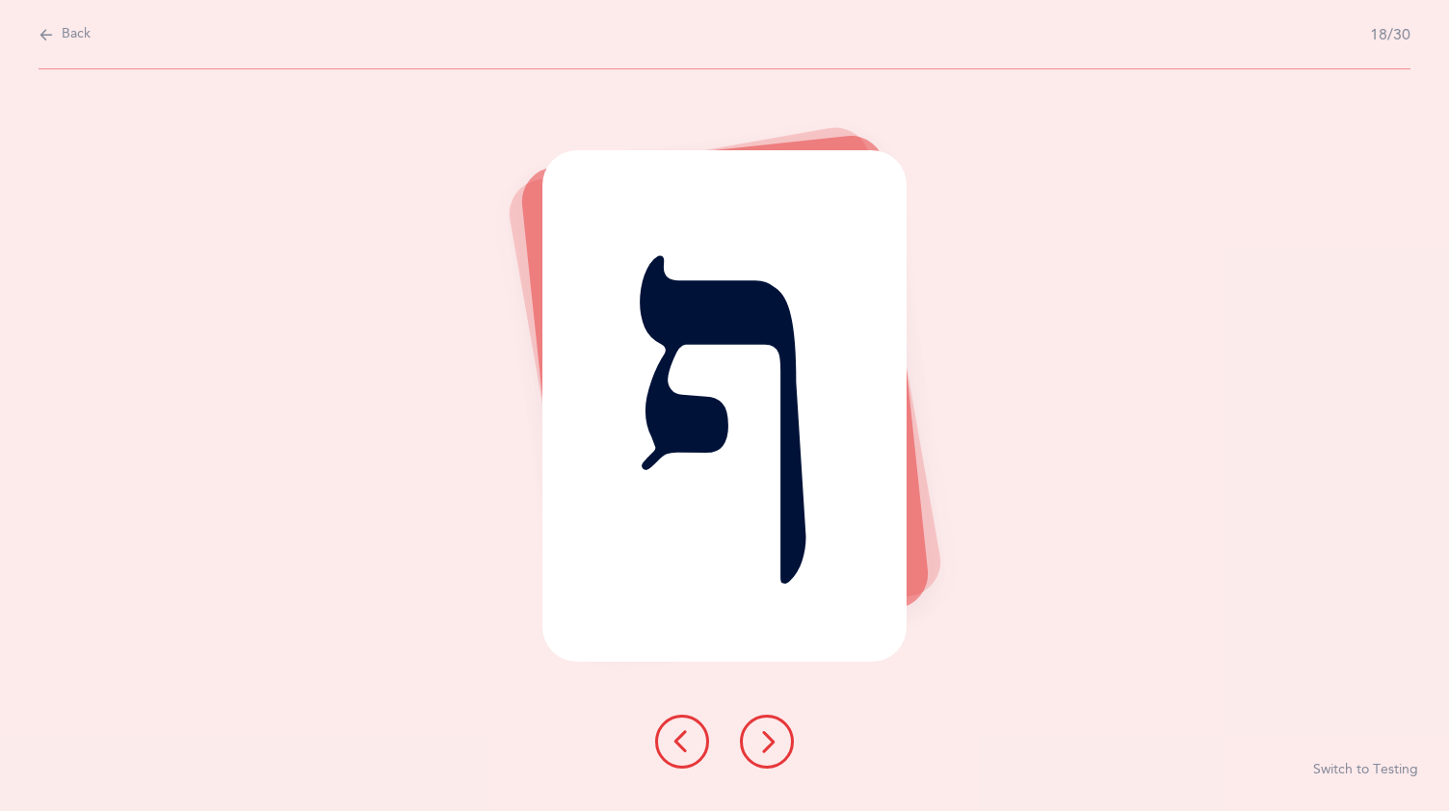
click at [779, 728] on button at bounding box center [767, 742] width 54 height 54
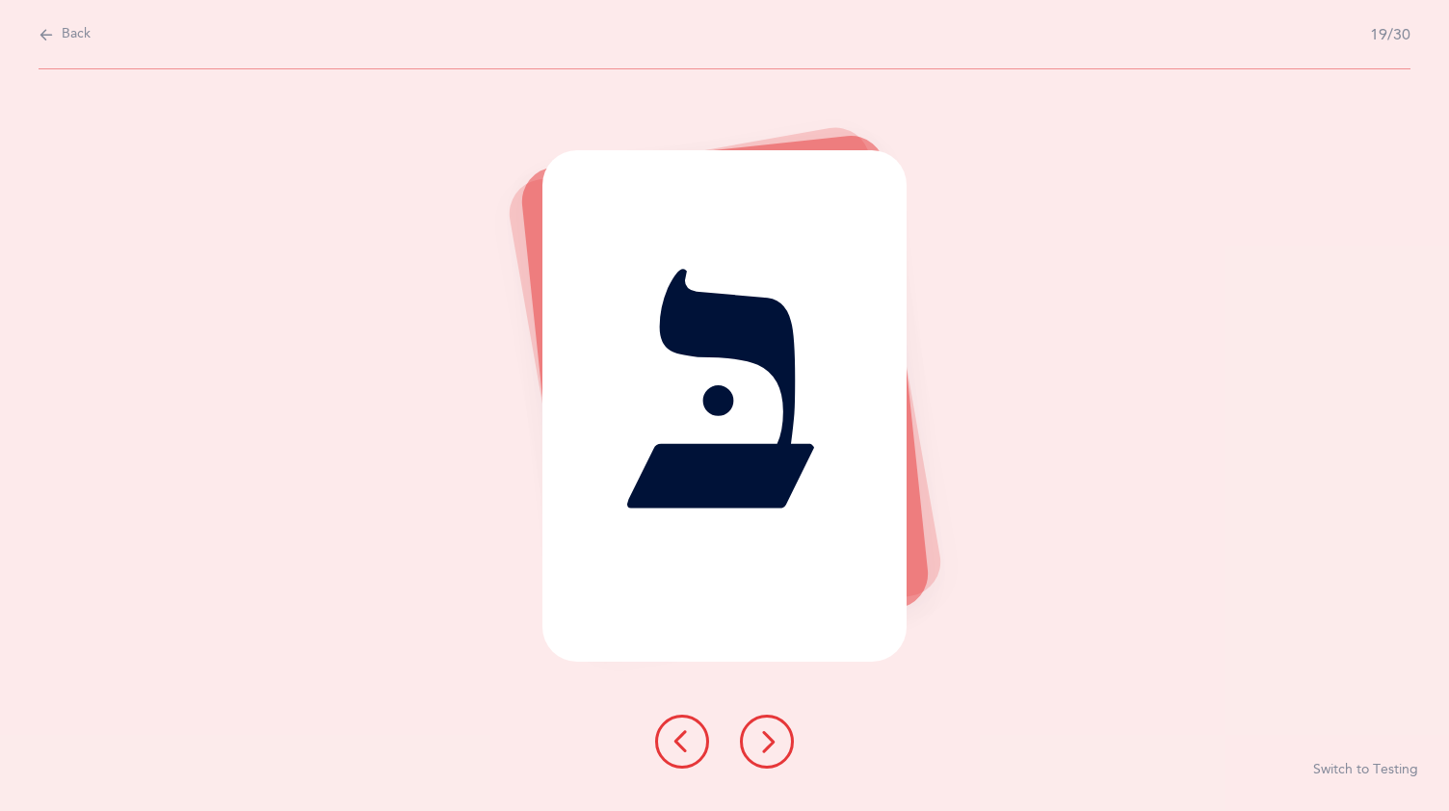
click at [766, 720] on button at bounding box center [767, 742] width 54 height 54
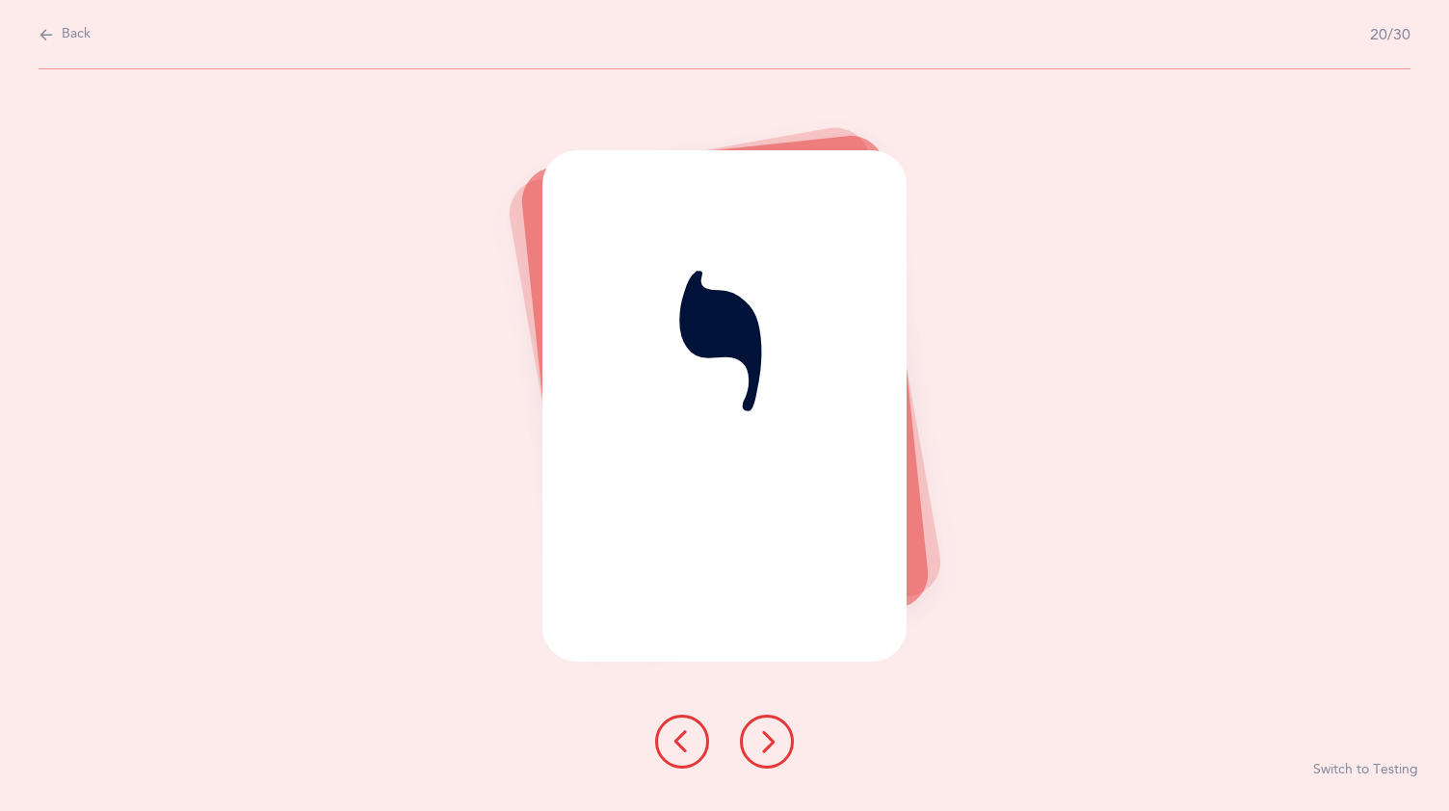
click at [772, 738] on icon at bounding box center [766, 741] width 23 height 23
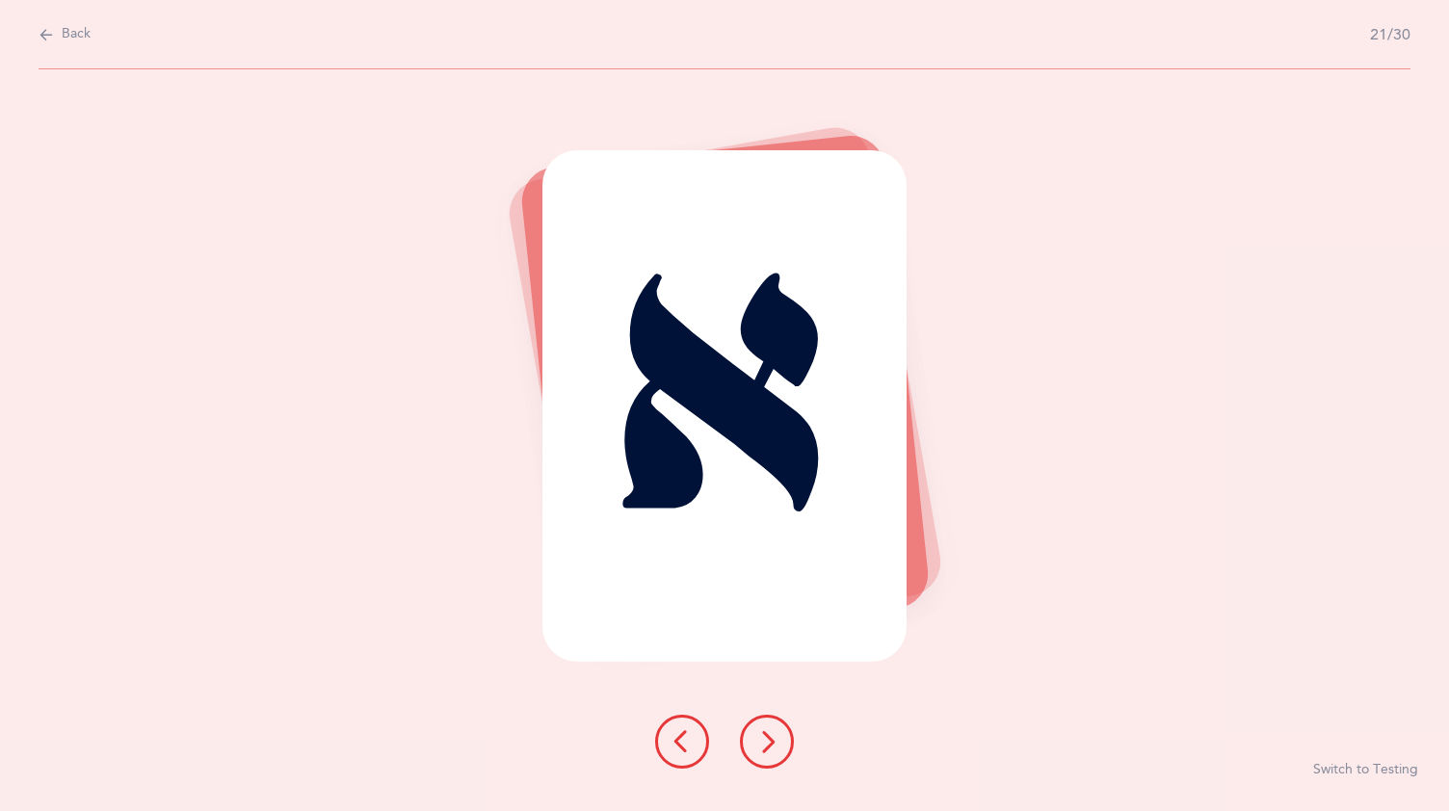
click at [763, 738] on icon at bounding box center [766, 741] width 23 height 23
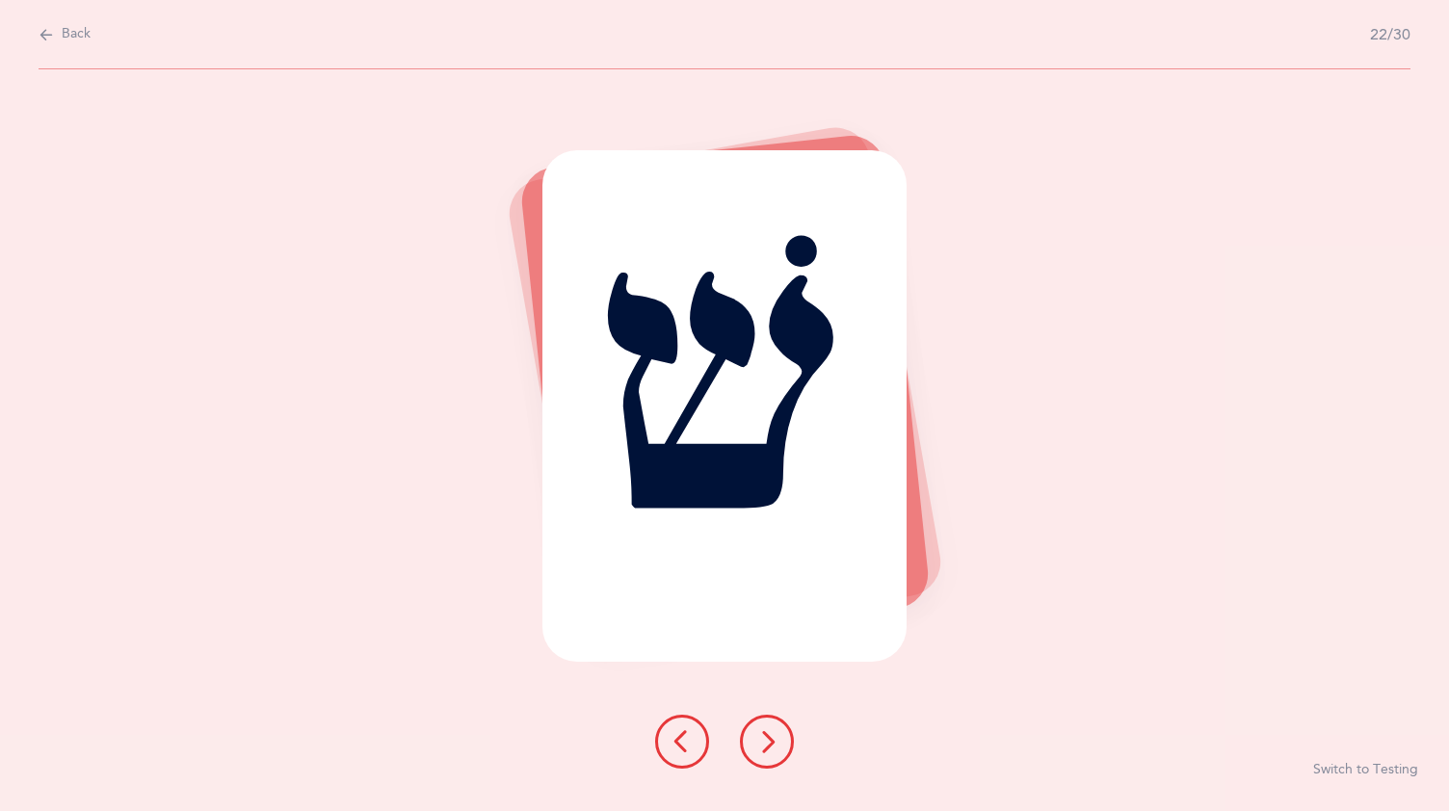
click at [780, 723] on button at bounding box center [767, 742] width 54 height 54
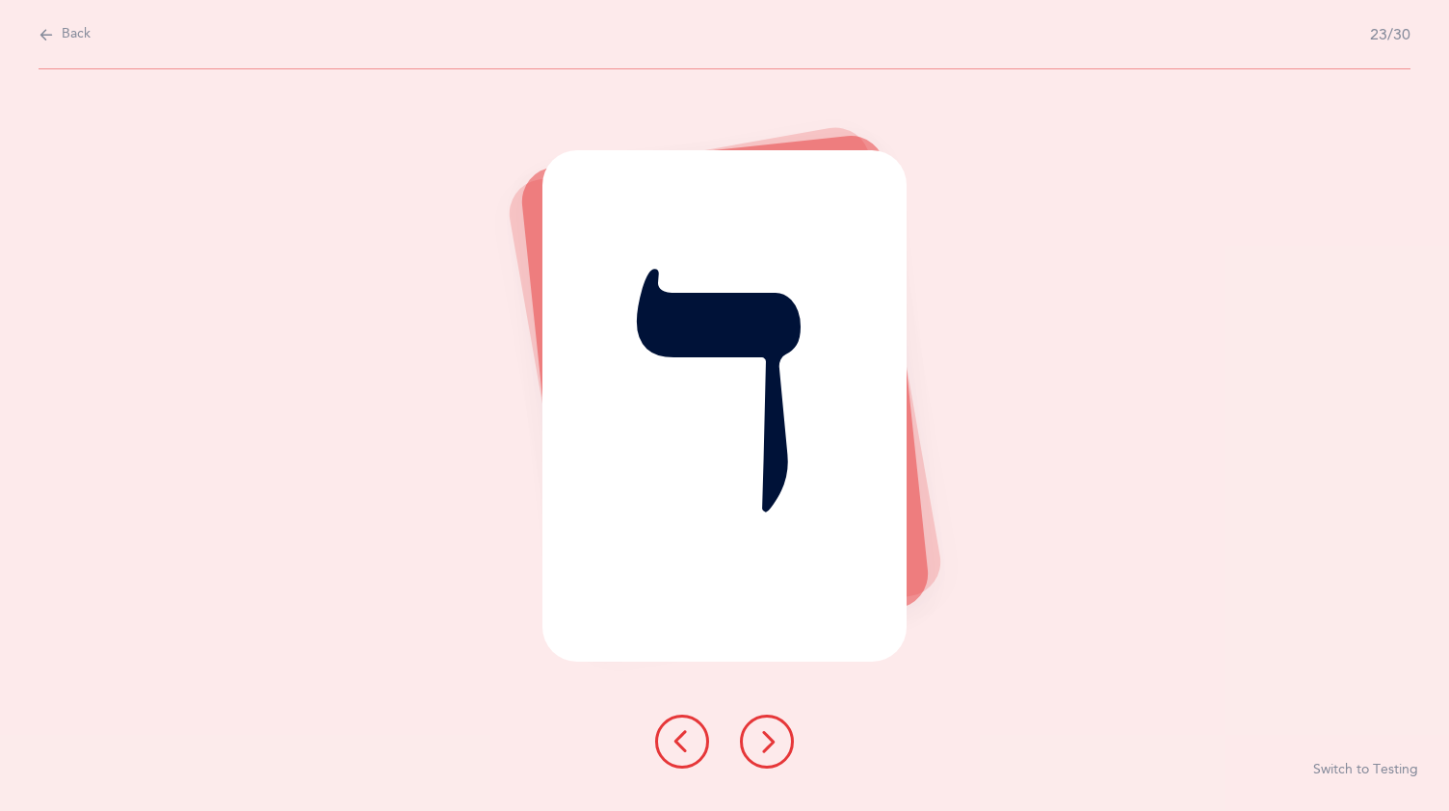
click at [777, 725] on button at bounding box center [767, 742] width 54 height 54
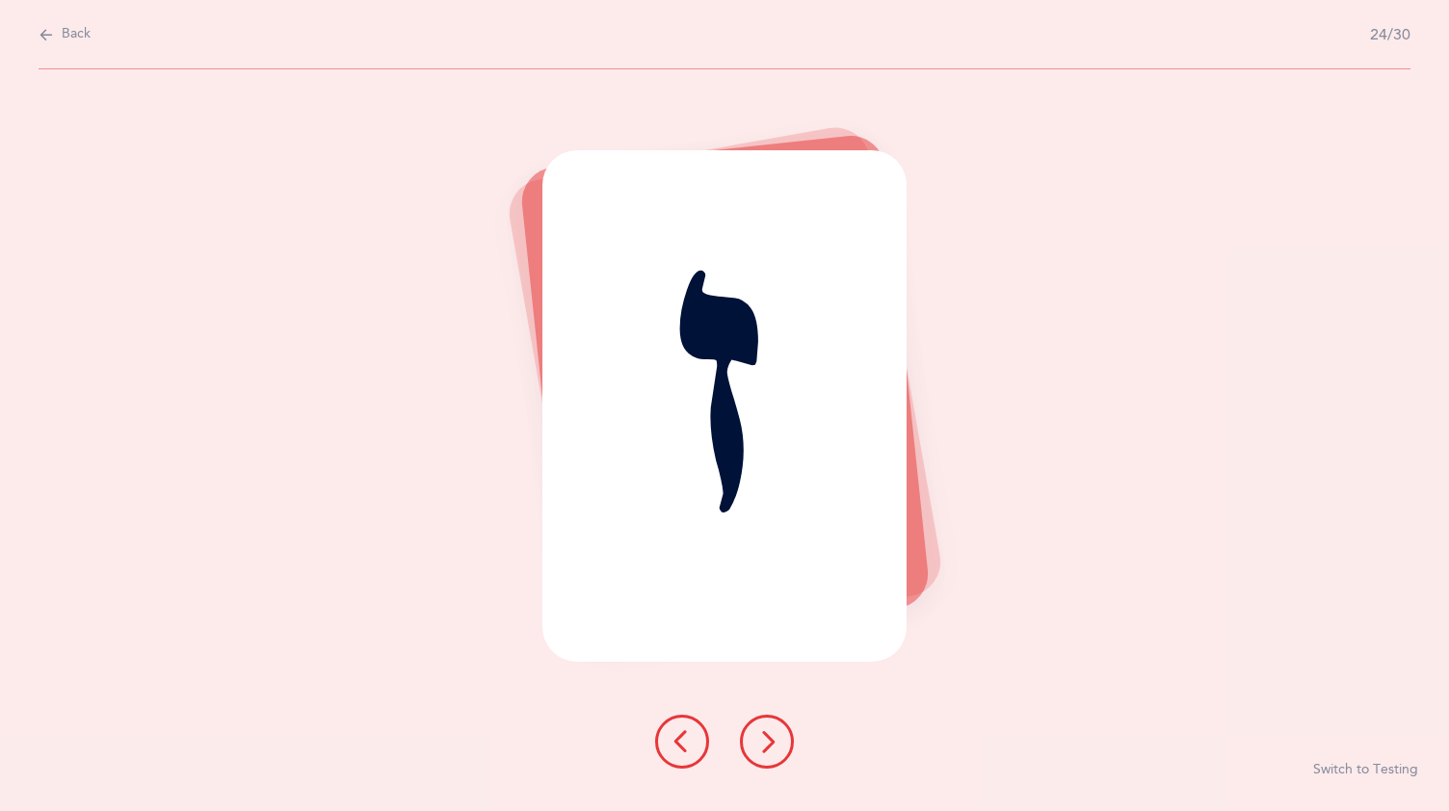
click at [765, 727] on button at bounding box center [767, 742] width 54 height 54
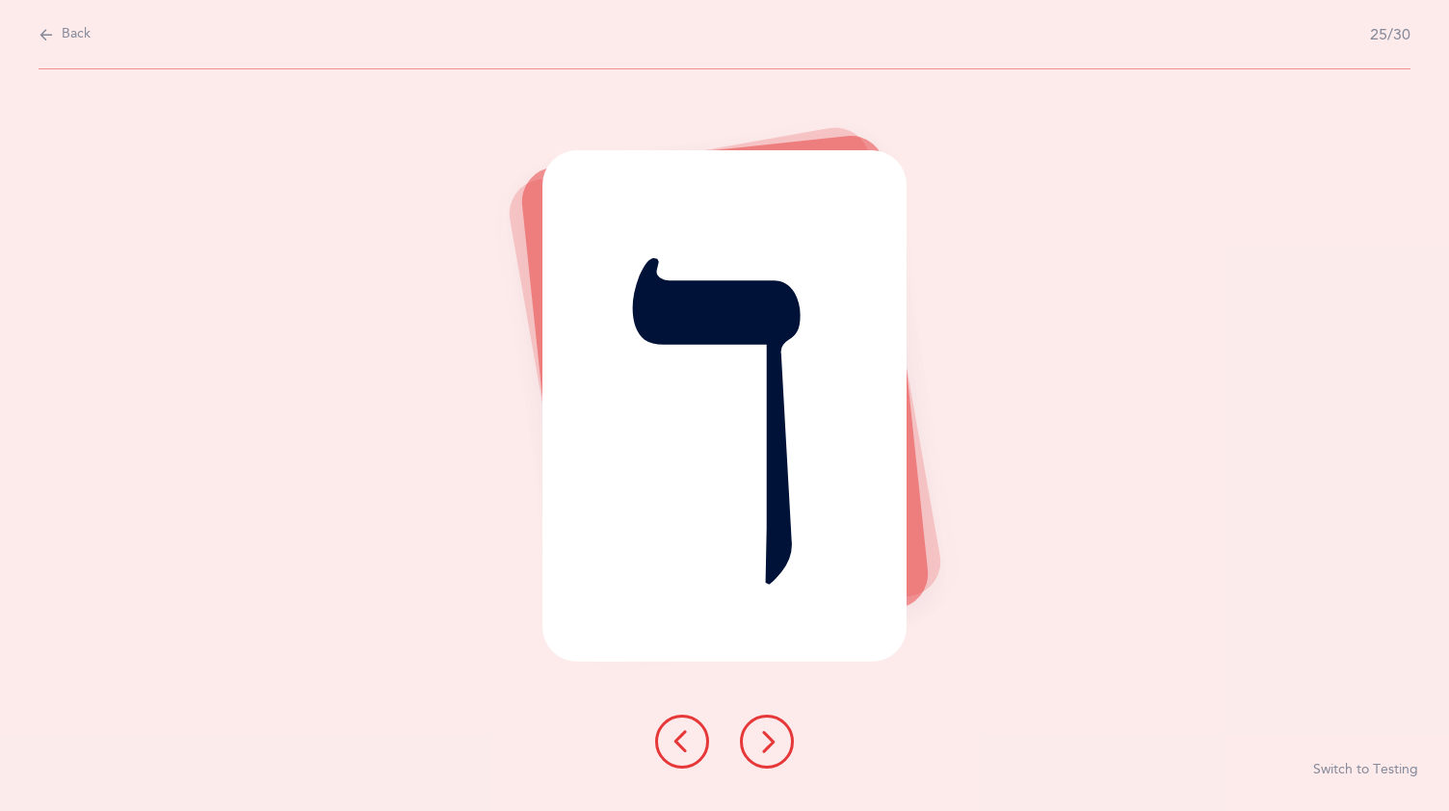
click at [763, 732] on icon at bounding box center [766, 741] width 23 height 23
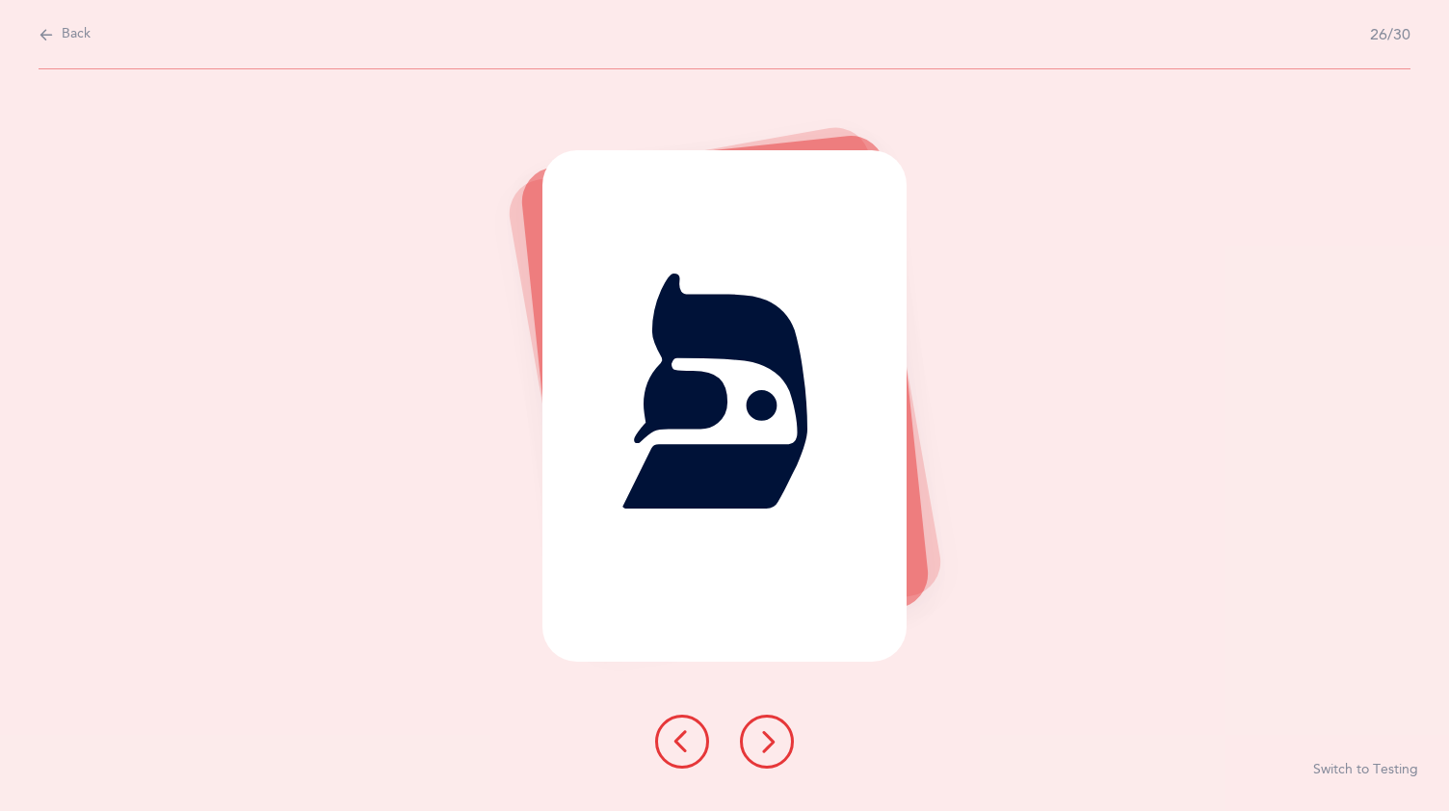
click at [771, 732] on icon at bounding box center [766, 741] width 23 height 23
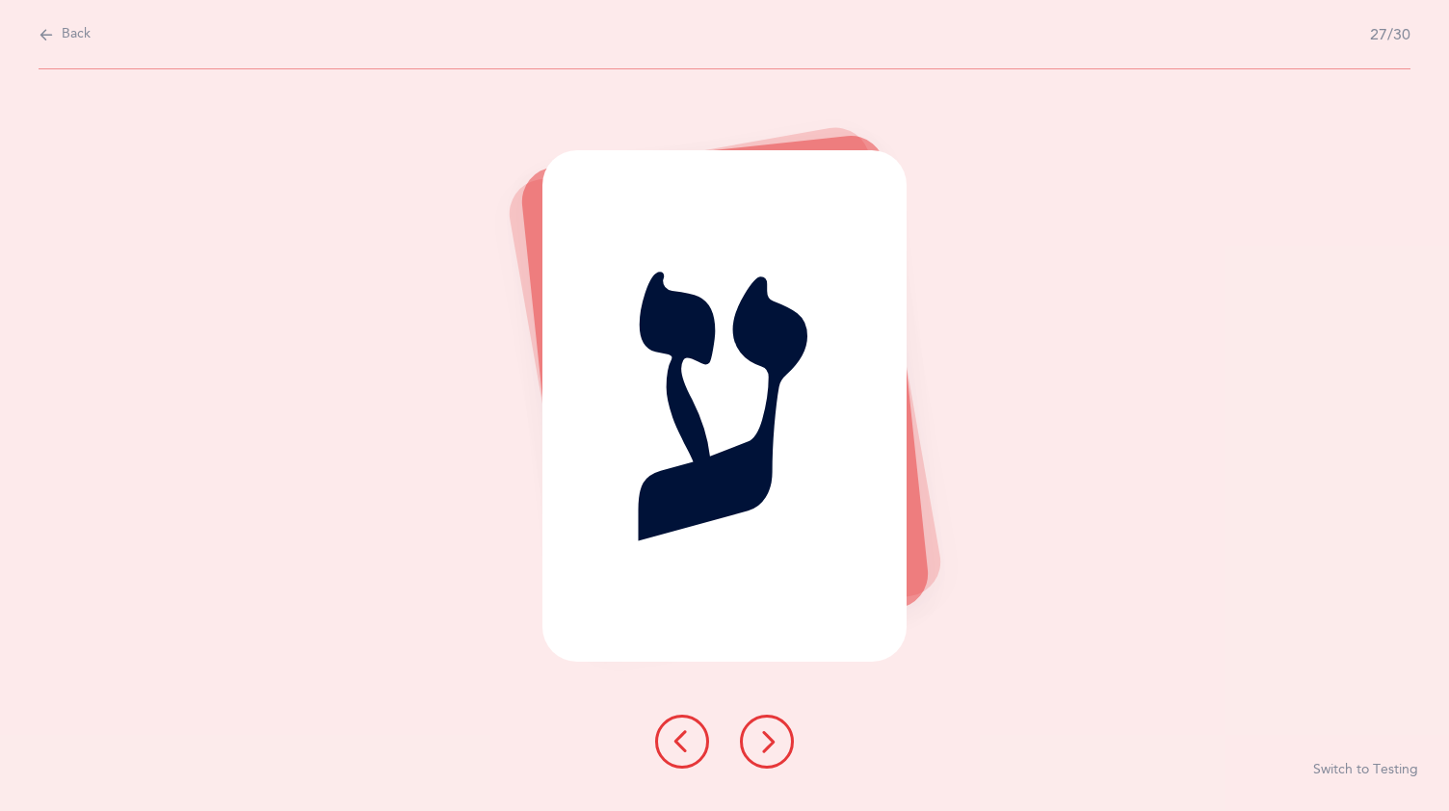
click at [771, 728] on button at bounding box center [767, 742] width 54 height 54
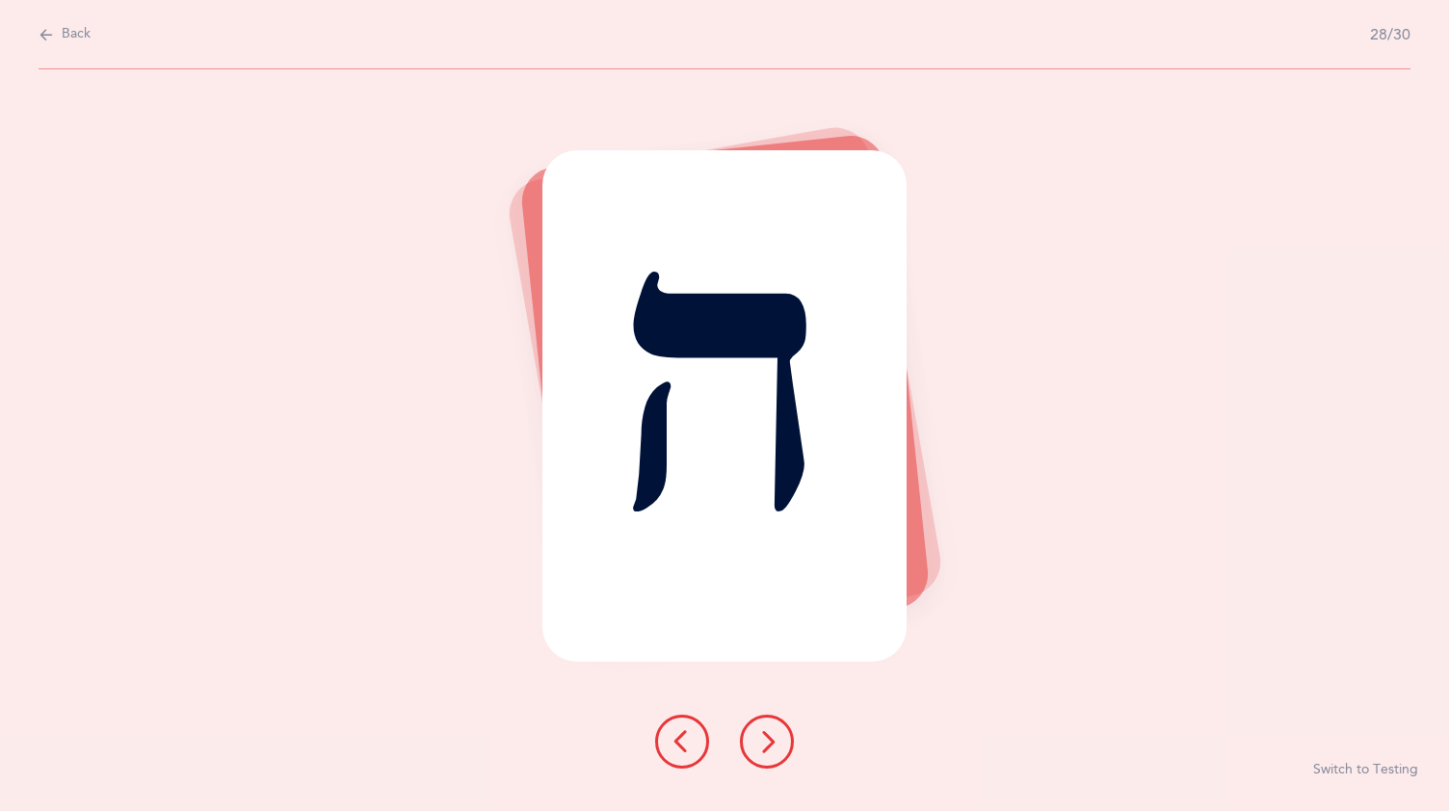
click at [771, 730] on icon at bounding box center [766, 741] width 23 height 23
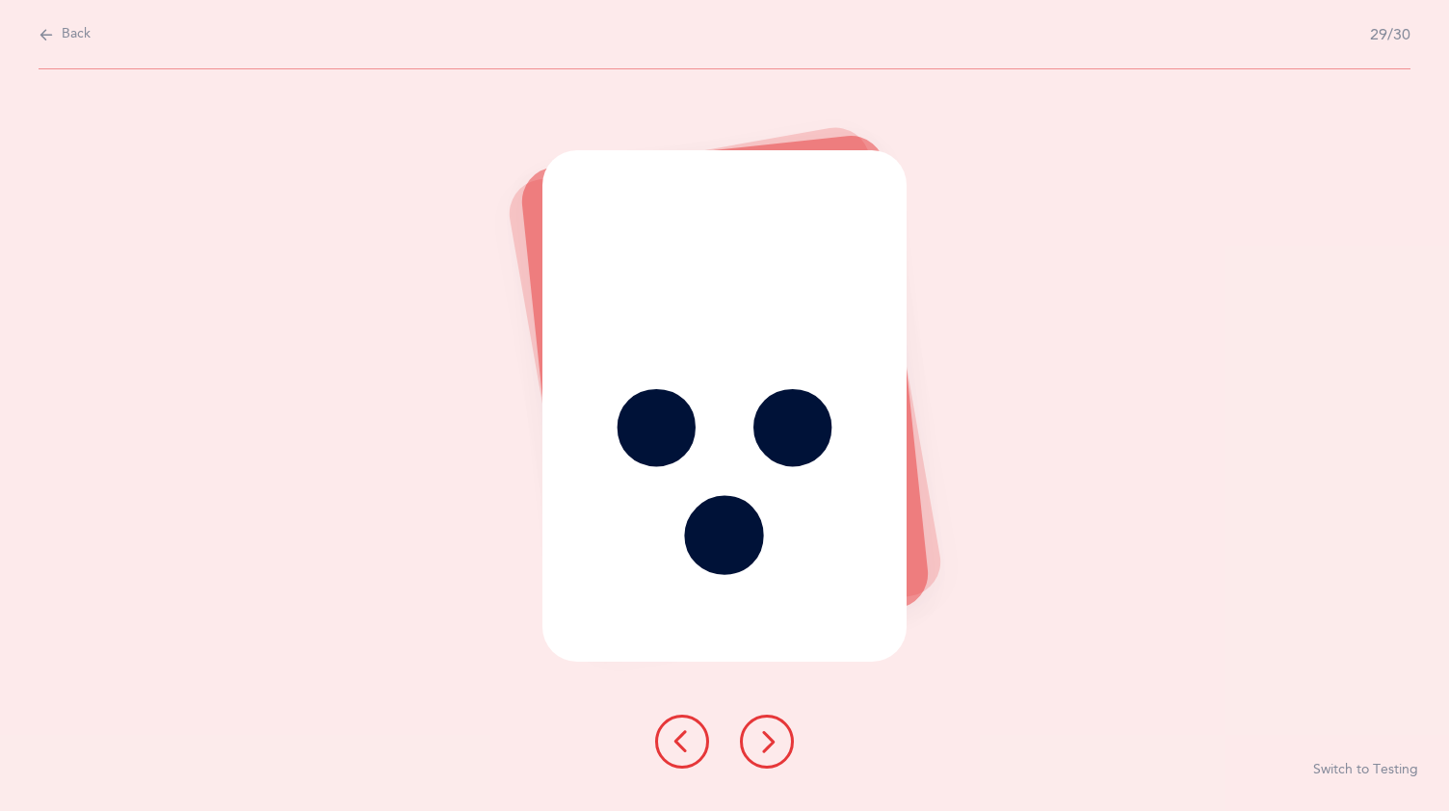
click at [771, 725] on button at bounding box center [767, 742] width 54 height 54
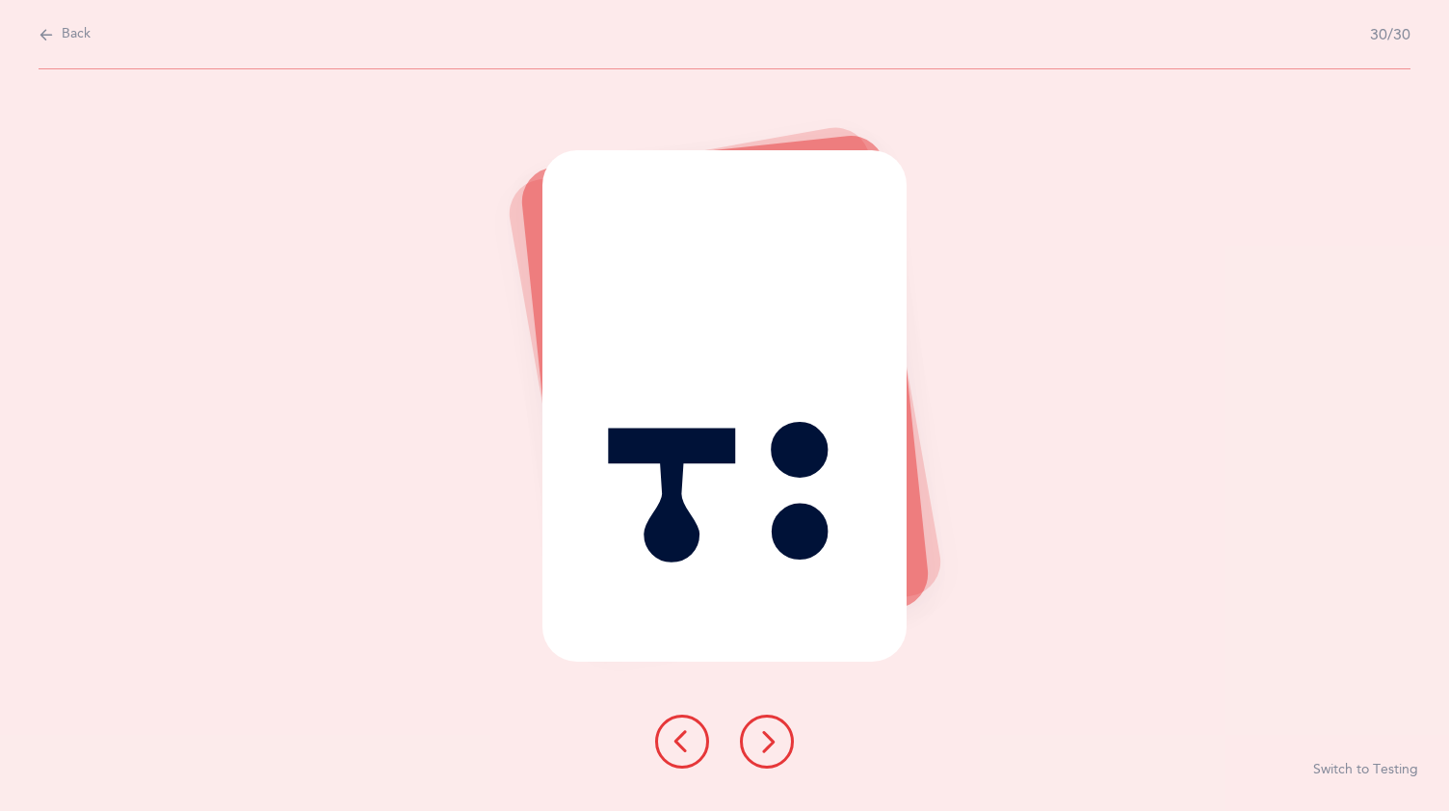
click at [770, 734] on icon at bounding box center [766, 741] width 23 height 23
